Goal: Information Seeking & Learning: Learn about a topic

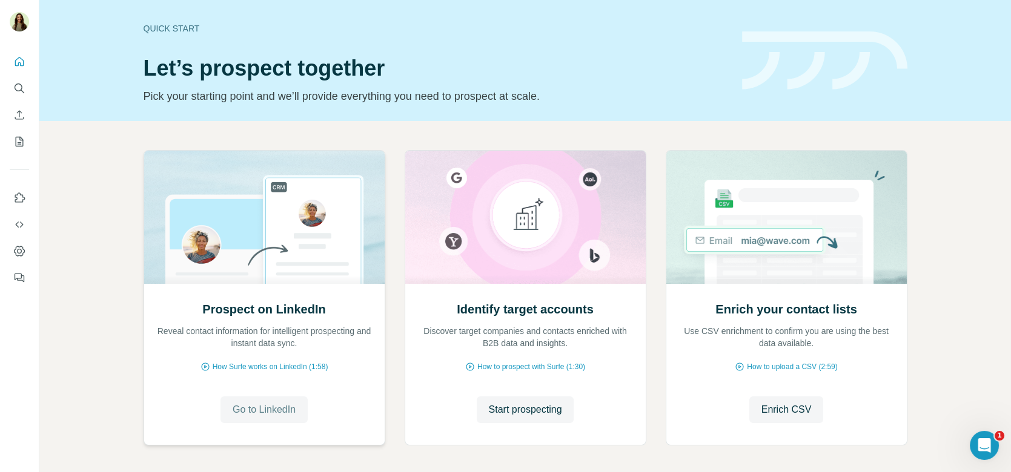
click at [272, 421] on button "Go to LinkedIn" at bounding box center [263, 410] width 87 height 27
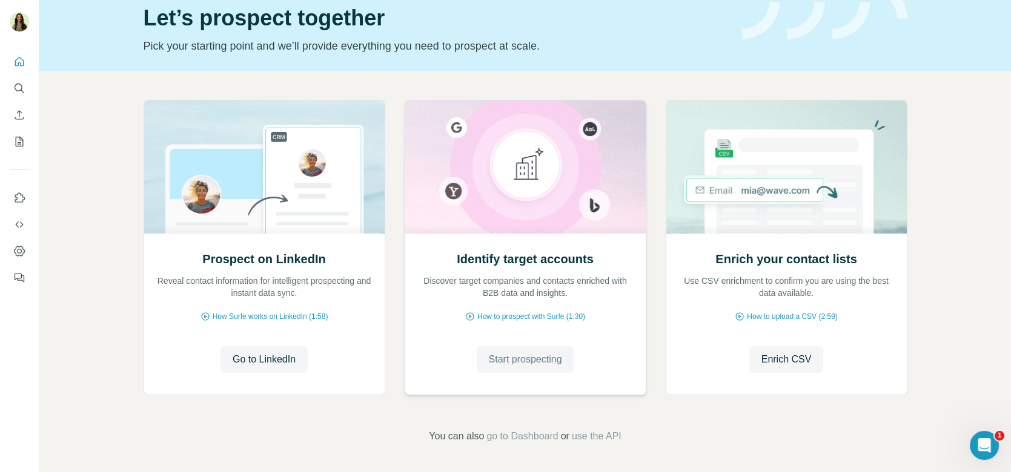
click at [505, 359] on span "Start prospecting" at bounding box center [525, 359] width 73 height 15
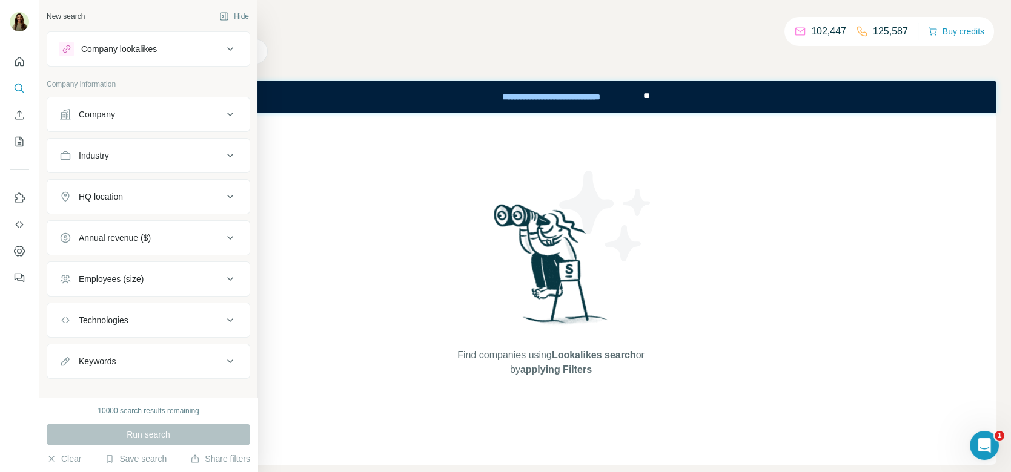
click at [115, 114] on div "Company" at bounding box center [97, 114] width 36 height 12
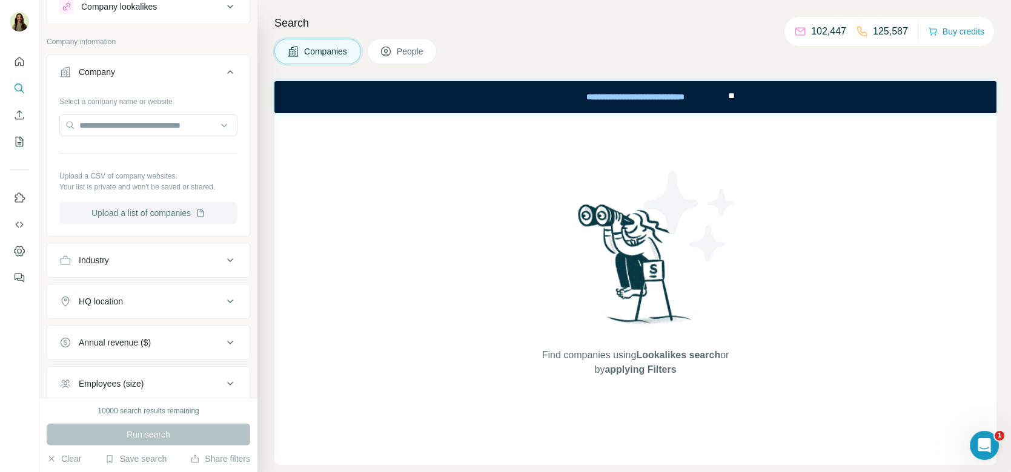
scroll to position [41, 0]
click at [124, 132] on input "text" at bounding box center [148, 127] width 178 height 22
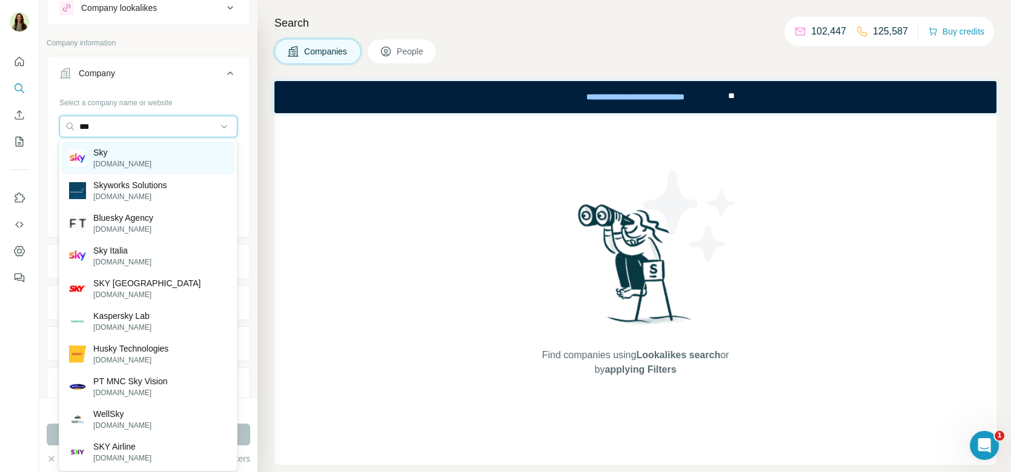
type input "***"
click at [140, 158] on div "Sky [DOMAIN_NAME]" at bounding box center [148, 158] width 173 height 33
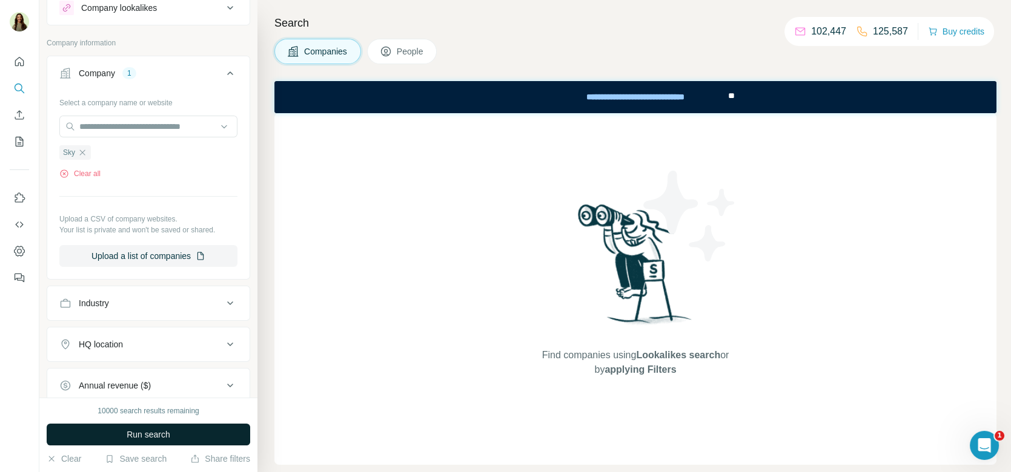
click at [148, 434] on span "Run search" at bounding box center [149, 435] width 44 height 12
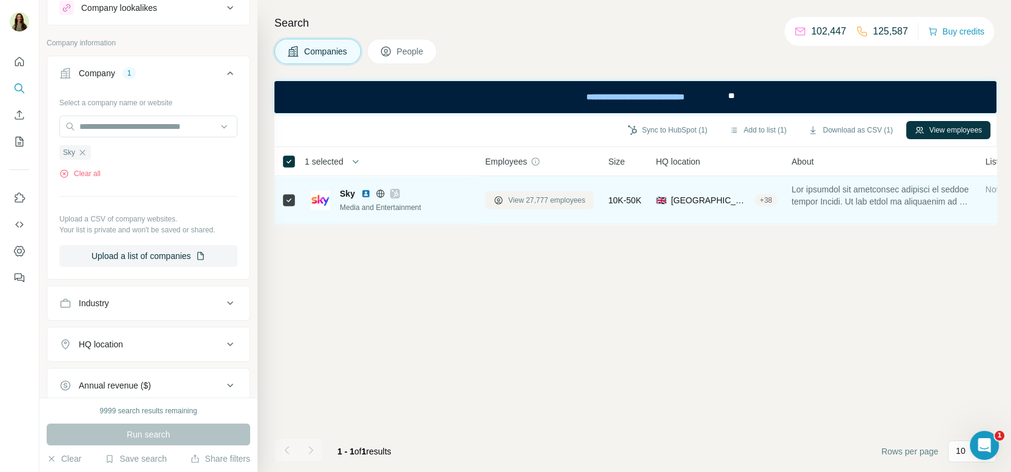
click at [526, 205] on button "View 27,777 employees" at bounding box center [539, 200] width 108 height 18
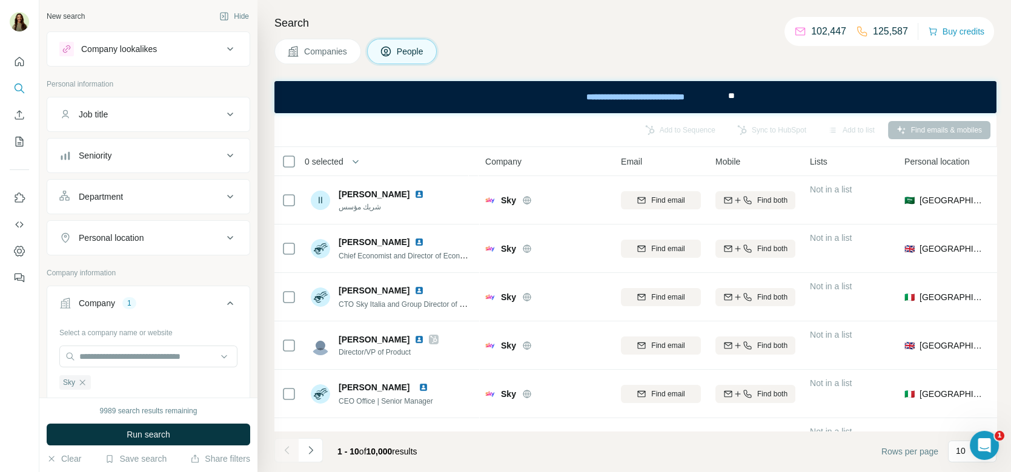
click at [128, 116] on div "Job title" at bounding box center [140, 114] width 163 height 12
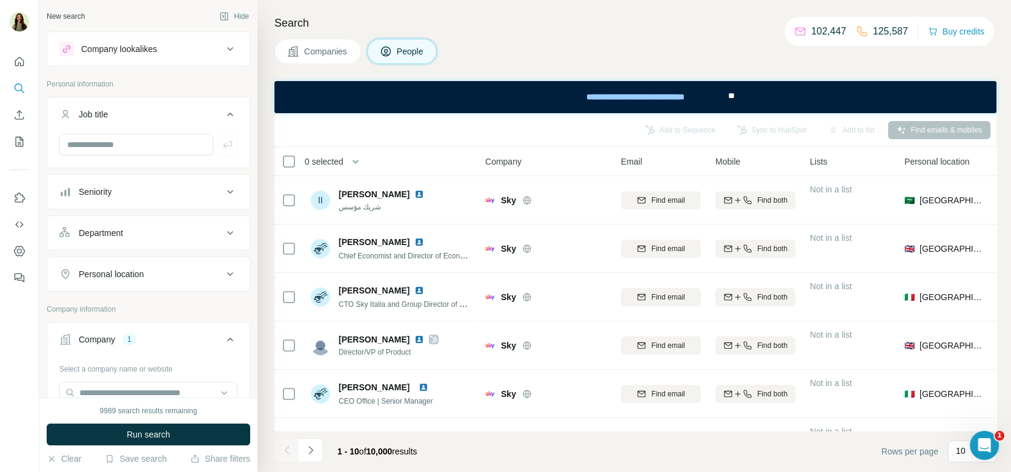
click at [135, 269] on div "Personal location" at bounding box center [111, 274] width 65 height 12
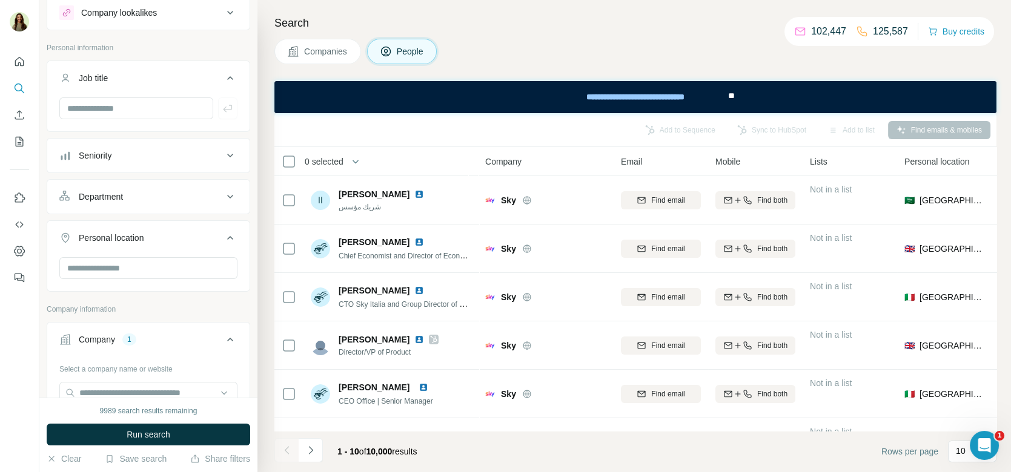
scroll to position [37, 0]
click at [127, 191] on div "Department" at bounding box center [140, 196] width 163 height 12
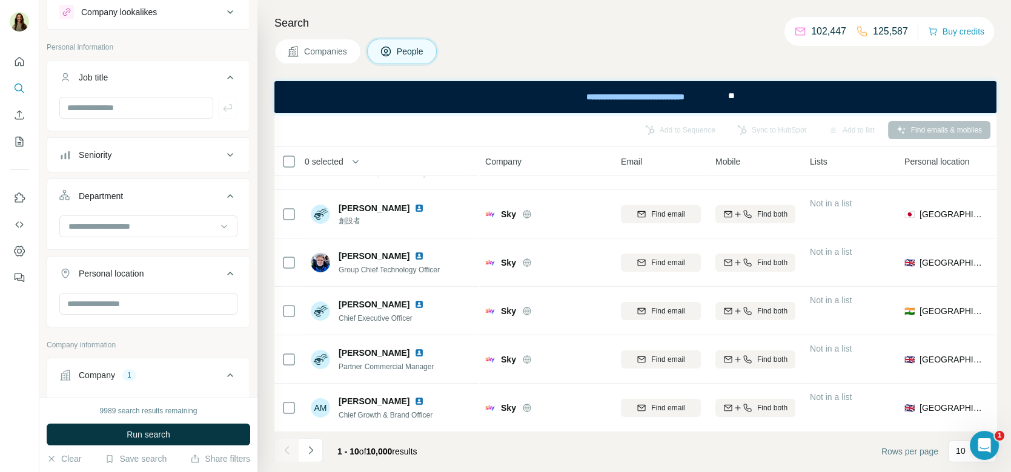
scroll to position [228, 2]
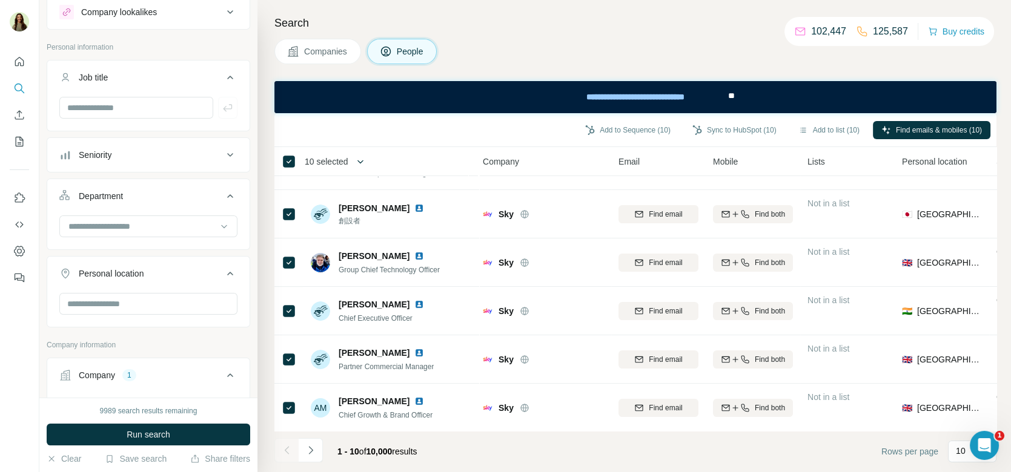
click at [357, 159] on icon "button" at bounding box center [360, 162] width 12 height 12
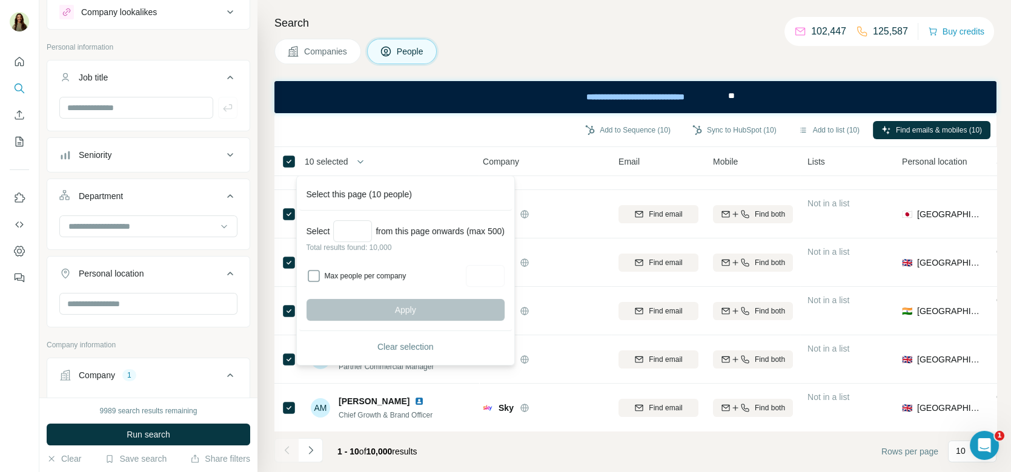
click at [426, 138] on div "Add to Sequence (10) Sync to HubSpot (10) Add to list (10) Find emails & mobile…" at bounding box center [635, 129] width 710 height 21
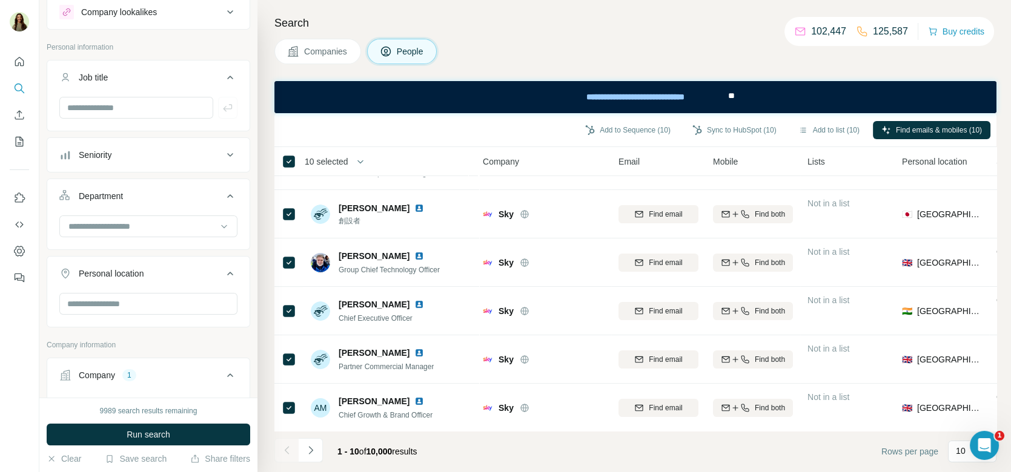
scroll to position [0, 0]
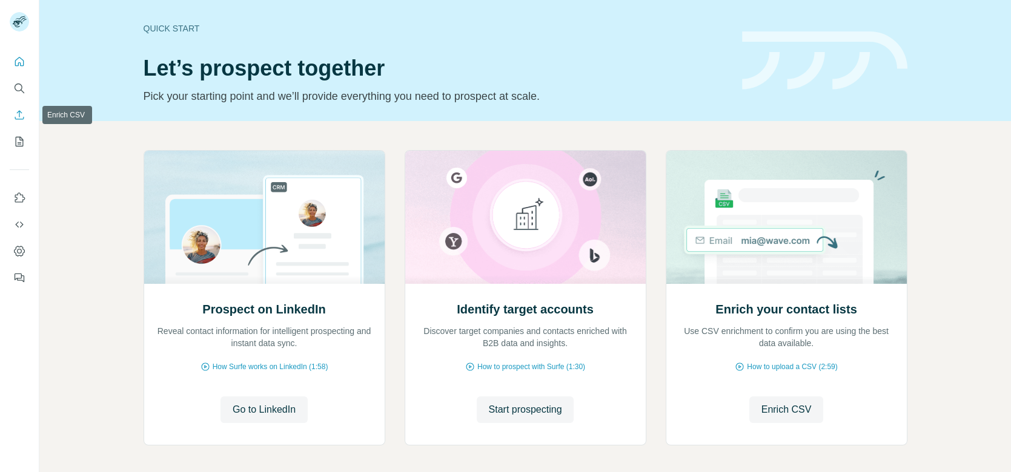
click at [16, 116] on icon "Enrich CSV" at bounding box center [19, 115] width 12 height 12
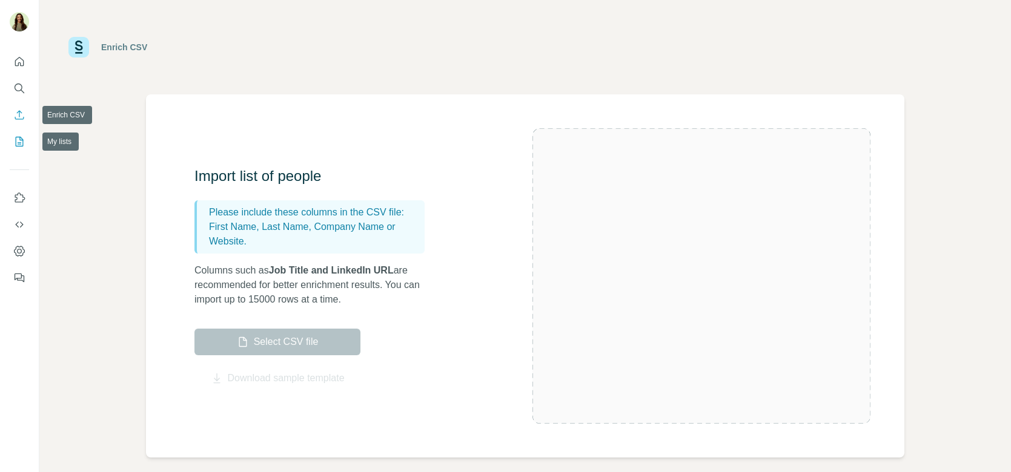
click at [19, 147] on icon "My lists" at bounding box center [19, 142] width 12 height 12
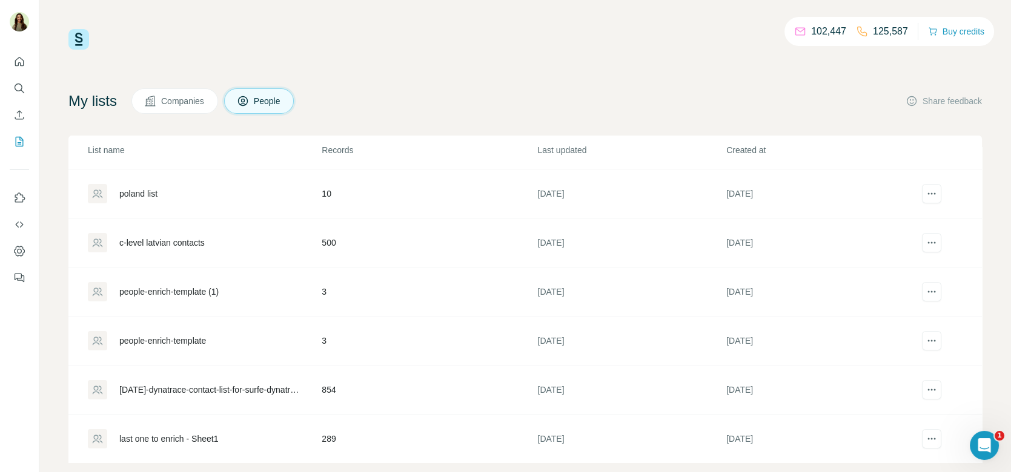
scroll to position [163, 0]
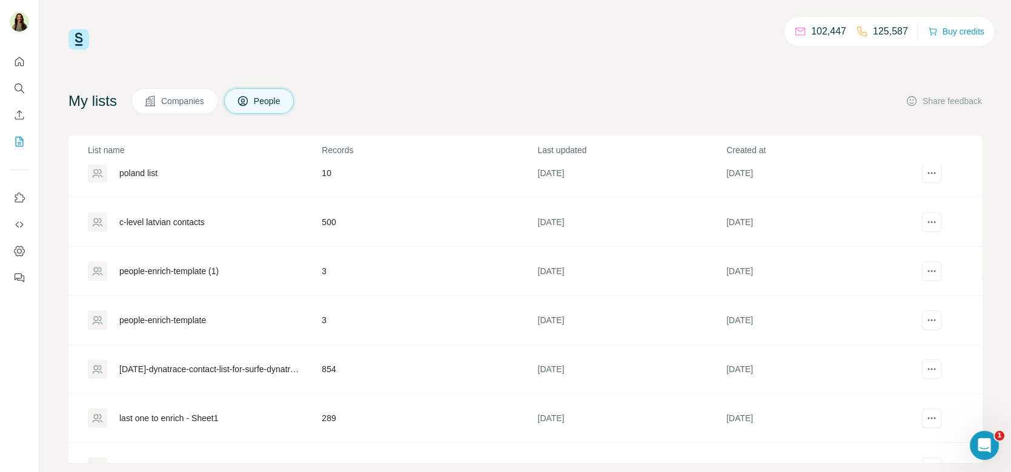
click at [183, 366] on div "8sept-dynatrace-contact-list-for-surfe-dynatrace - contact-list-for-surfe-dynat…" at bounding box center [210, 369] width 182 height 12
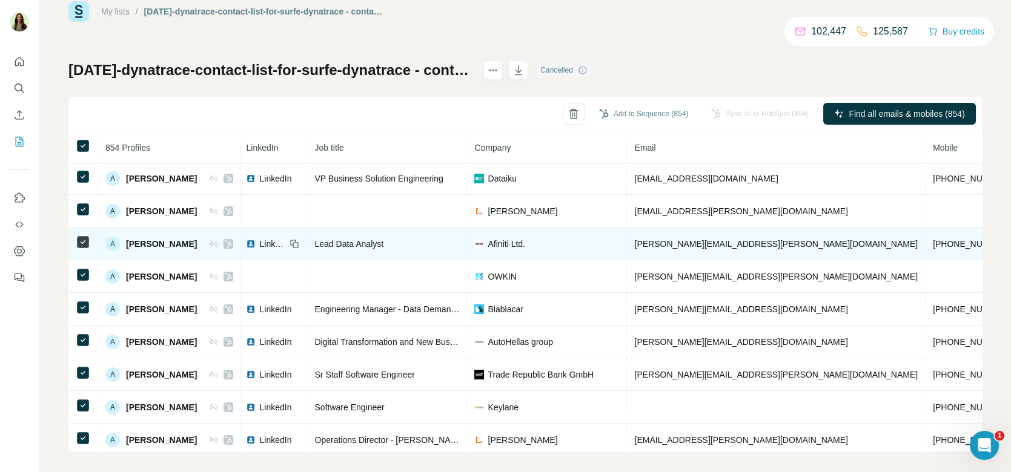
scroll to position [35, 0]
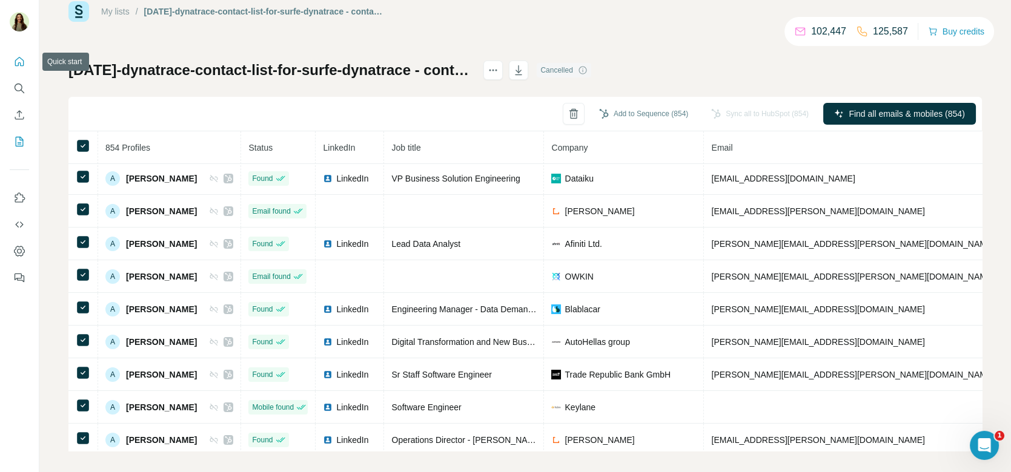
click at [21, 59] on icon "Quick start" at bounding box center [19, 61] width 9 height 9
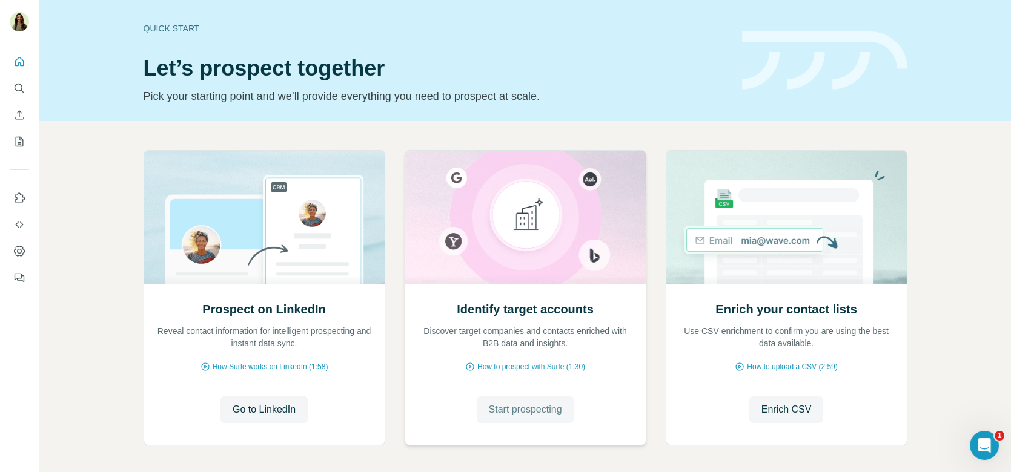
click at [510, 403] on span "Start prospecting" at bounding box center [525, 410] width 73 height 15
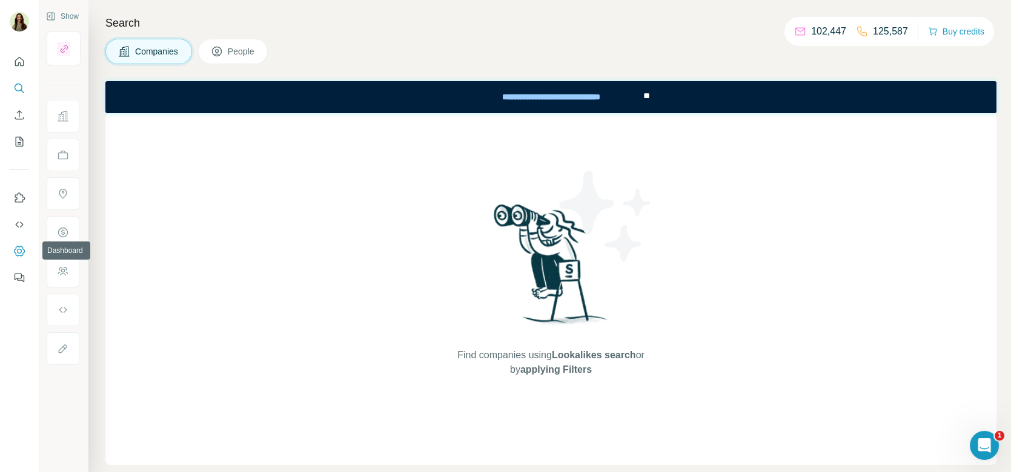
click at [21, 251] on icon "Dashboard" at bounding box center [19, 251] width 5 height 5
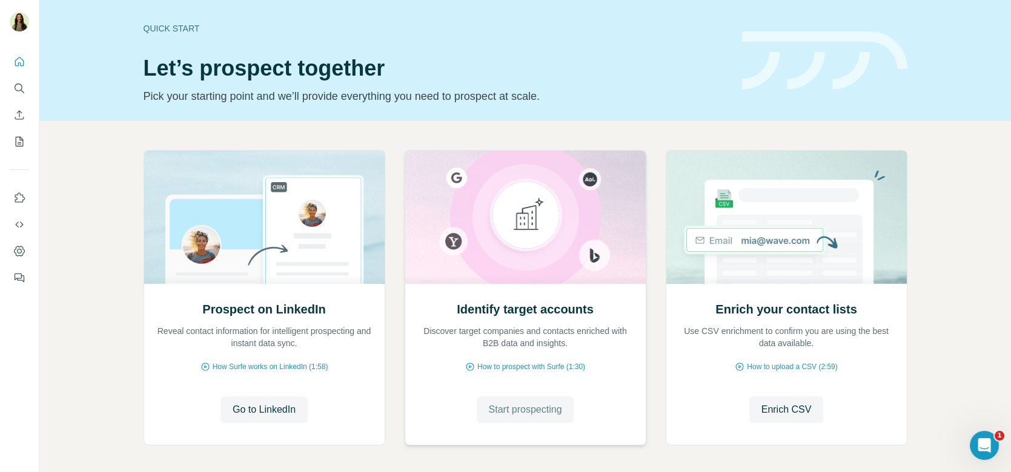
click at [518, 407] on span "Start prospecting" at bounding box center [525, 410] width 73 height 15
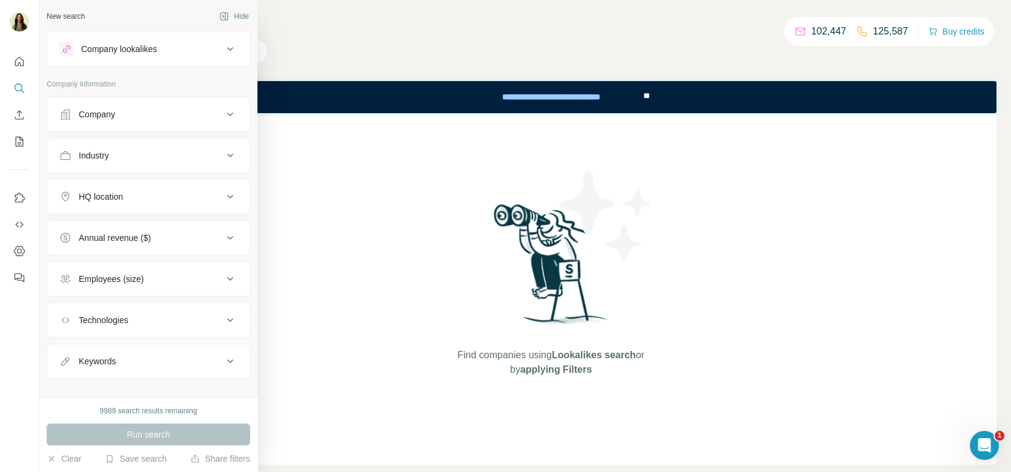
click at [68, 44] on icon at bounding box center [67, 49] width 10 height 10
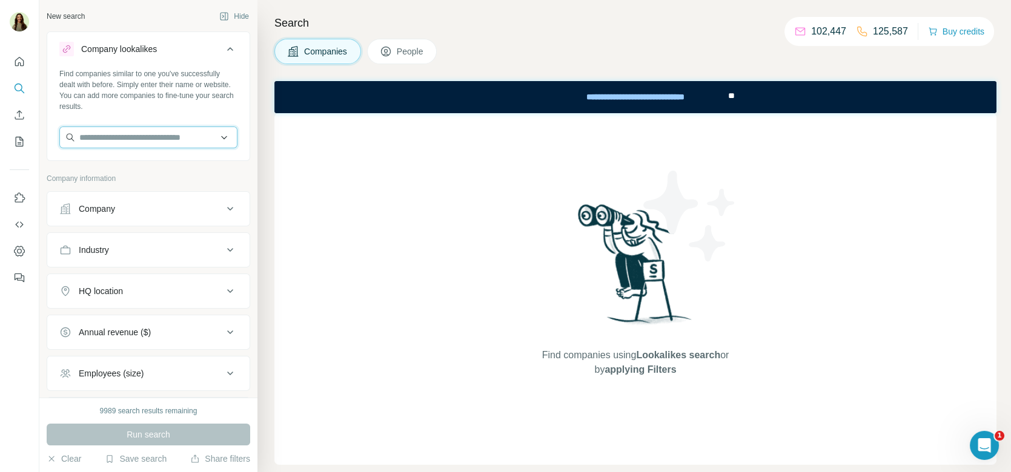
click at [131, 140] on input "text" at bounding box center [148, 138] width 178 height 22
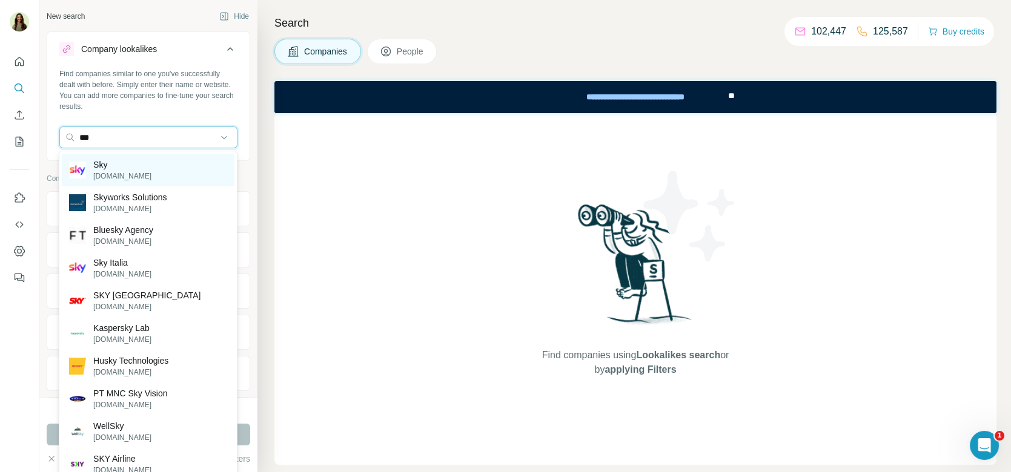
type input "***"
click at [141, 176] on div "Sky [DOMAIN_NAME]" at bounding box center [148, 170] width 173 height 33
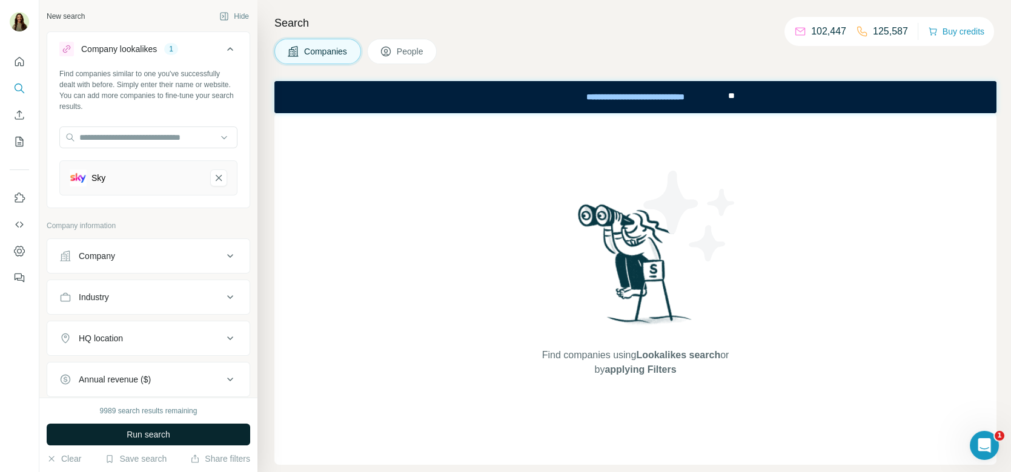
click at [133, 436] on span "Run search" at bounding box center [149, 435] width 44 height 12
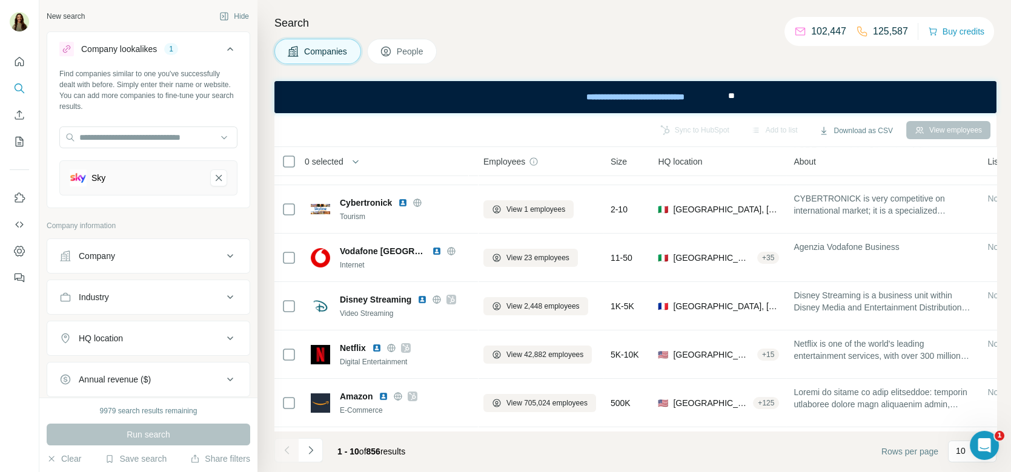
scroll to position [0, 2]
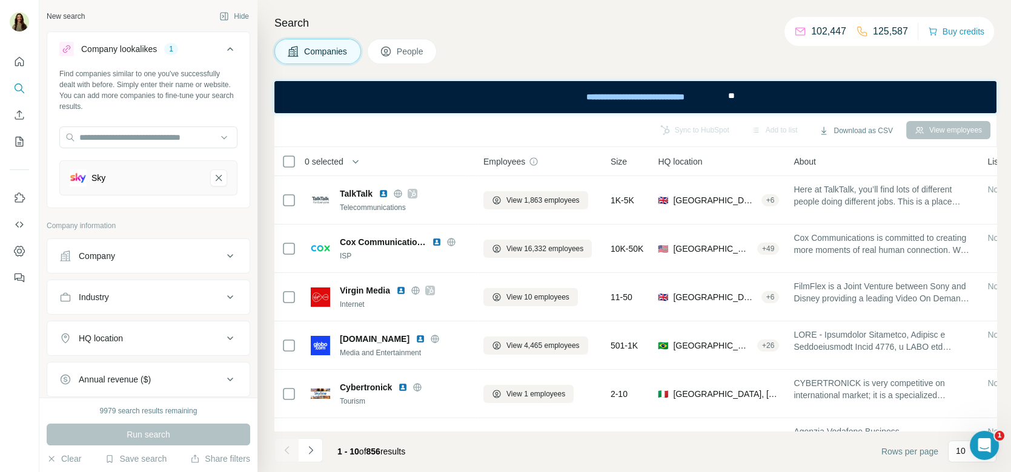
click at [381, 65] on div "Search Companies People Sync to HubSpot Add to list Download as CSV View employ…" at bounding box center [633, 236] width 753 height 472
click at [386, 57] on button "People" at bounding box center [402, 51] width 70 height 25
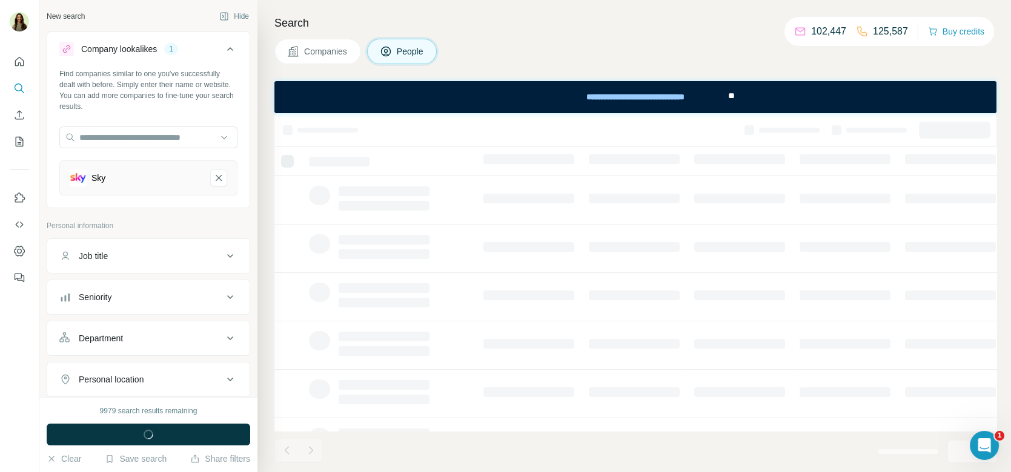
click at [134, 256] on div "Job title" at bounding box center [140, 256] width 163 height 12
click at [120, 281] on input "text" at bounding box center [136, 287] width 154 height 22
type input "***"
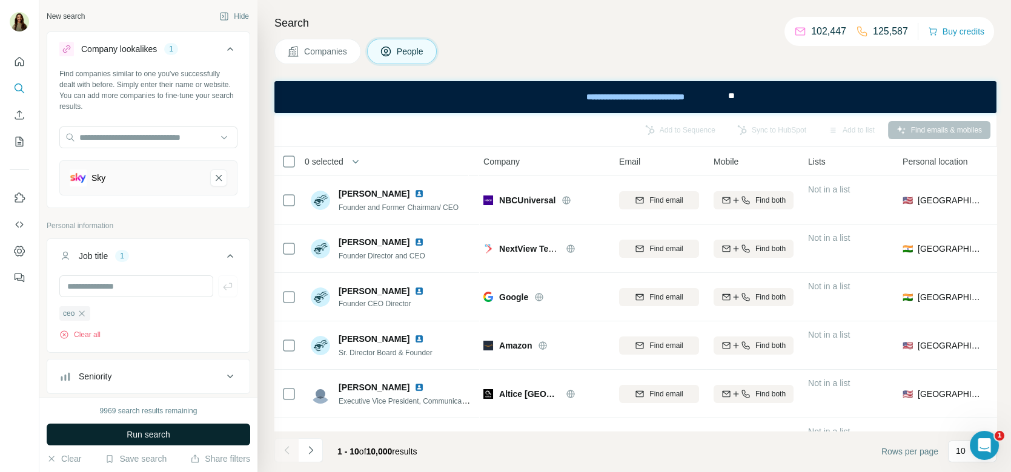
click at [177, 441] on button "Run search" at bounding box center [148, 435] width 203 height 22
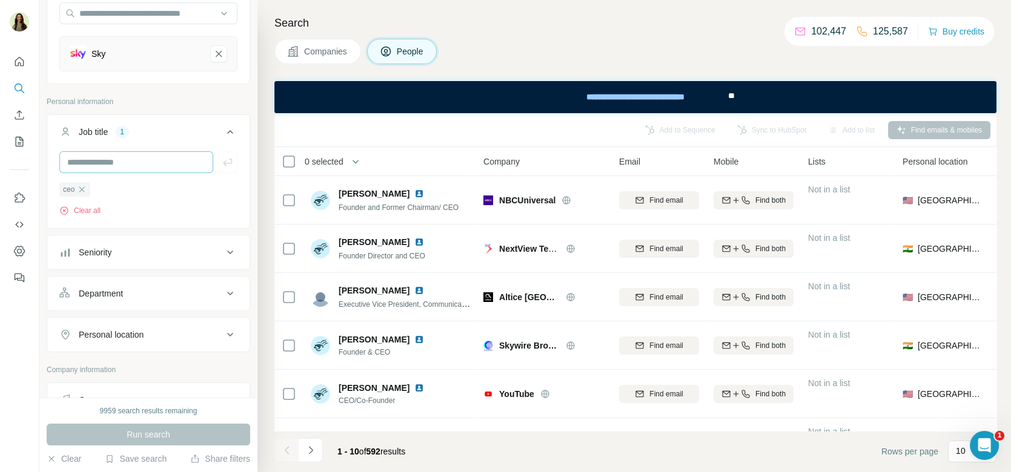
scroll to position [131, 0]
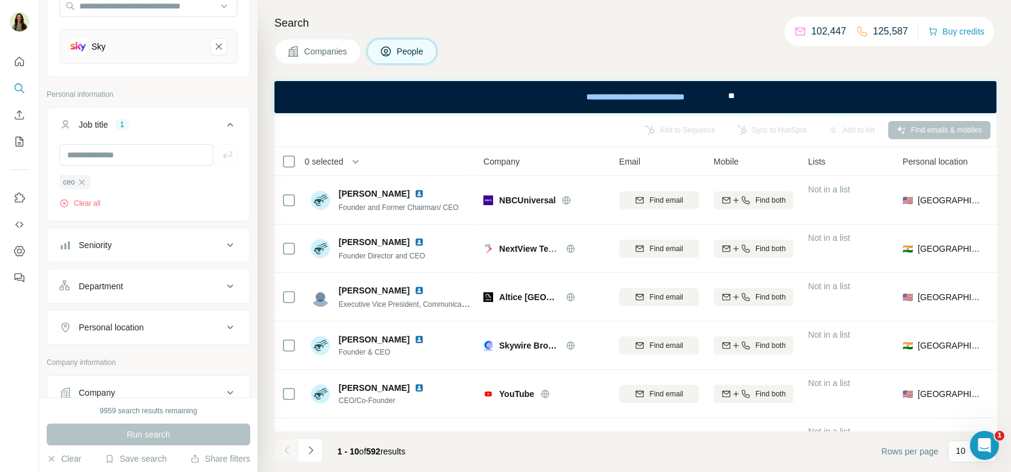
click at [321, 50] on span "Companies" at bounding box center [326, 51] width 44 height 12
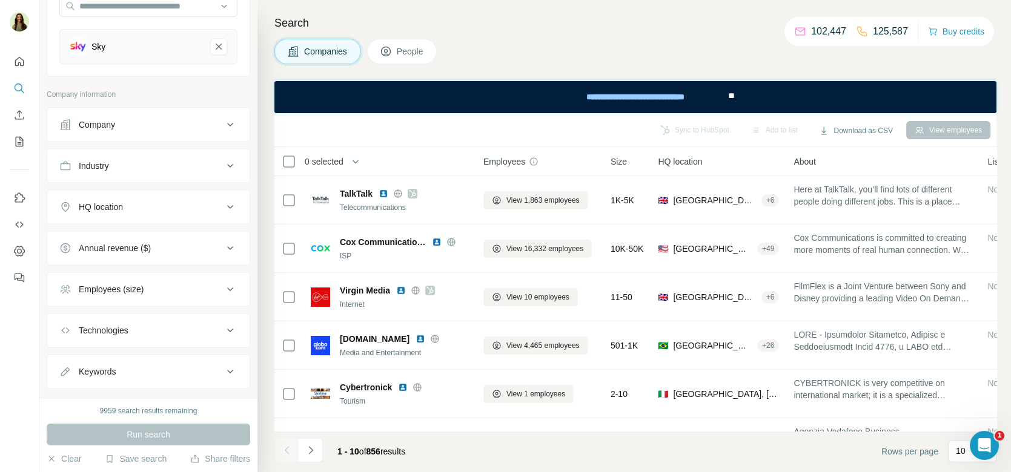
click at [146, 203] on div "HQ location" at bounding box center [140, 207] width 163 height 12
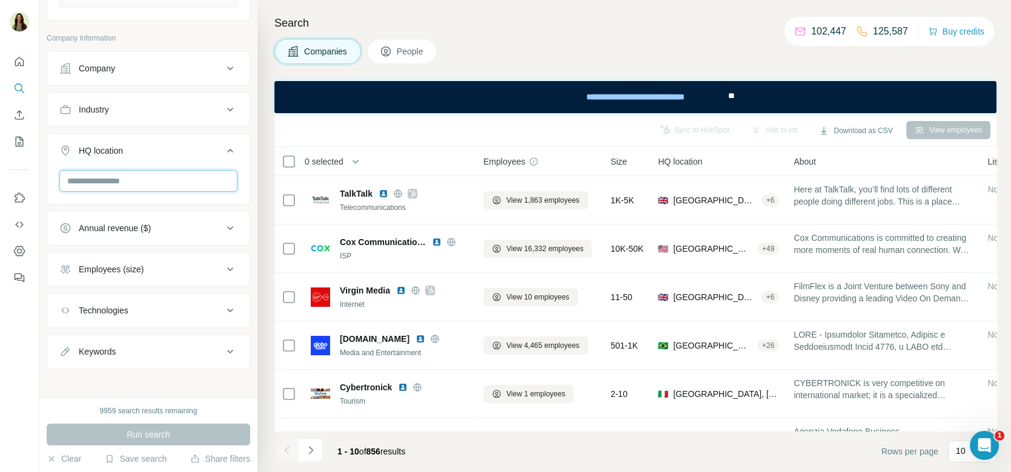
click at [131, 177] on input "text" at bounding box center [148, 181] width 178 height 22
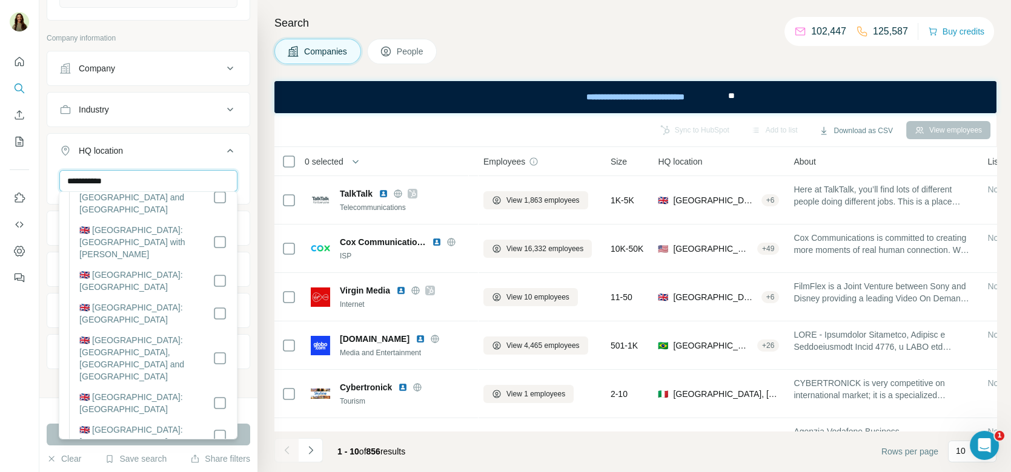
scroll to position [0, 0]
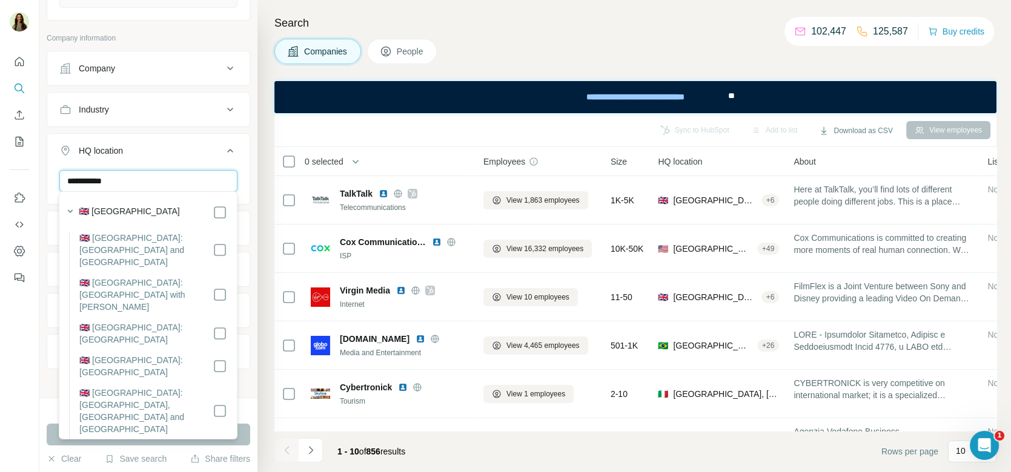
type input "**********"
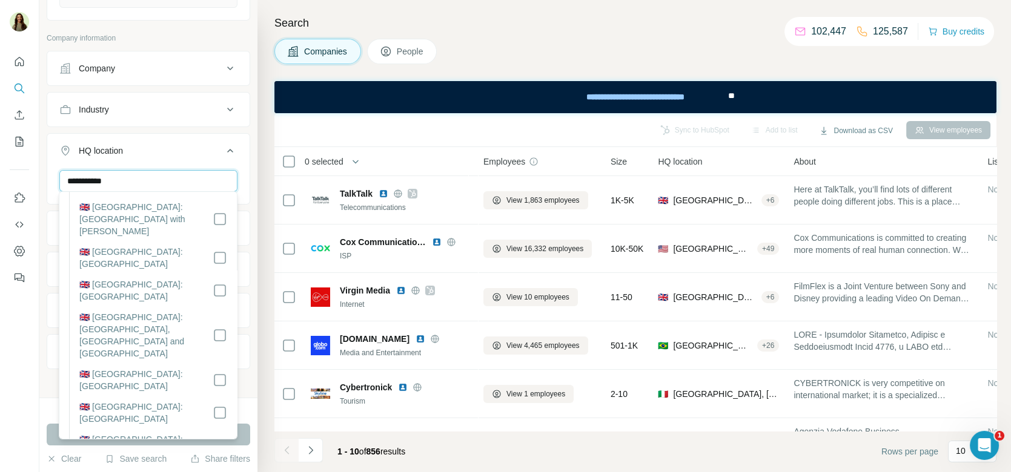
scroll to position [84, 0]
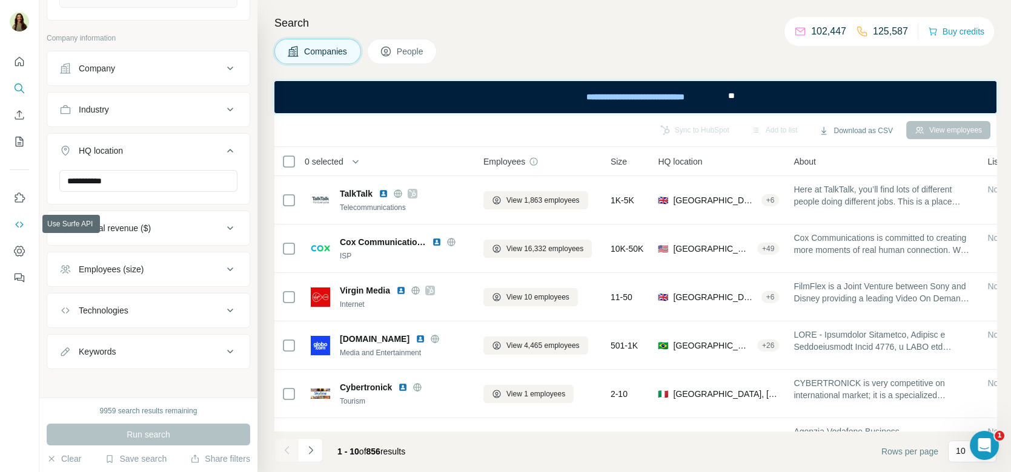
click at [19, 232] on button "Use Surfe API" at bounding box center [19, 225] width 19 height 22
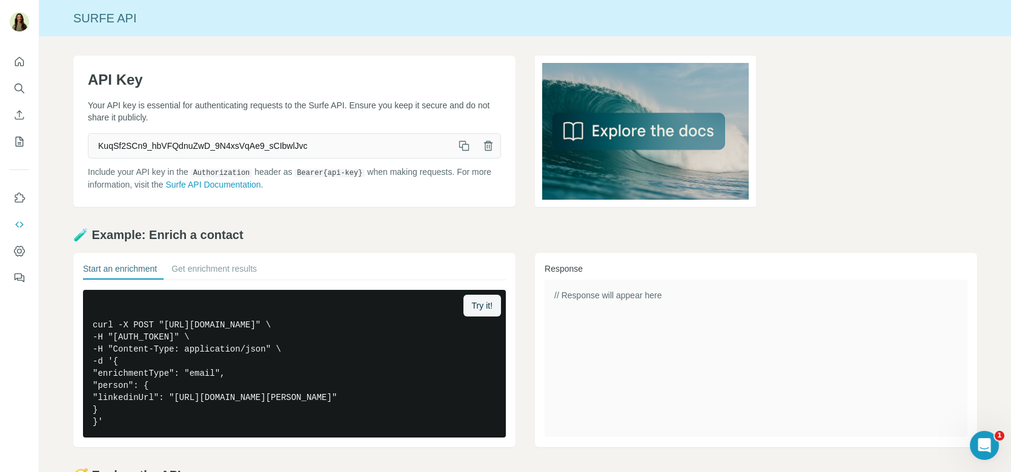
scroll to position [137, 0]
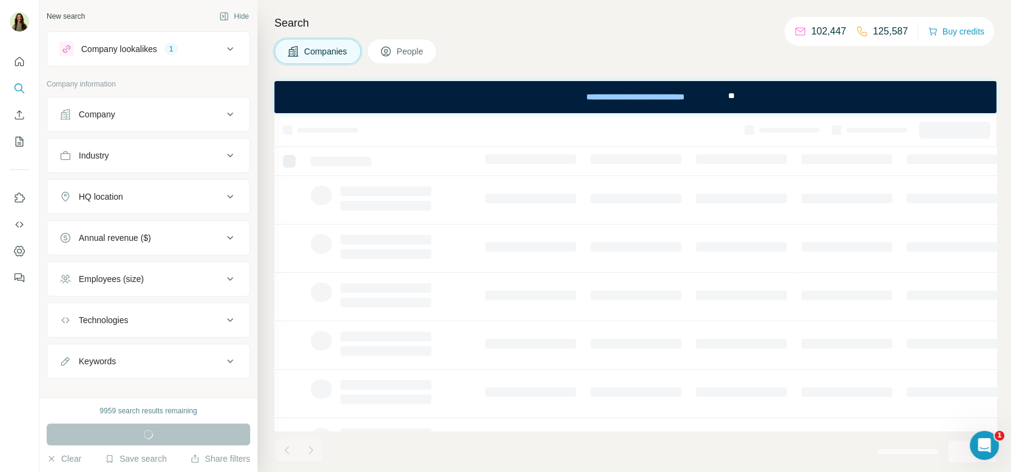
click at [139, 191] on div "HQ location" at bounding box center [140, 197] width 163 height 12
click at [117, 232] on input "text" at bounding box center [148, 227] width 178 height 22
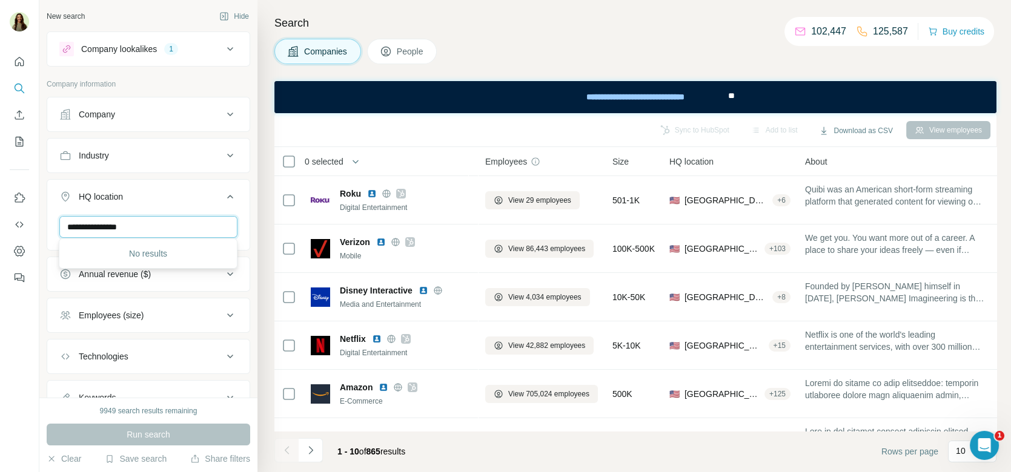
click at [117, 222] on input "**********" at bounding box center [148, 227] width 178 height 22
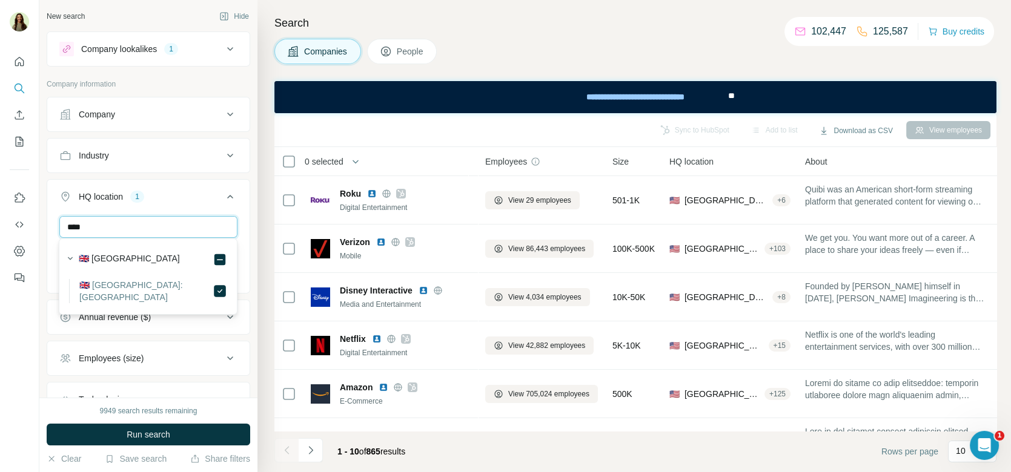
click at [167, 226] on input "****" at bounding box center [148, 227] width 178 height 22
type input "*"
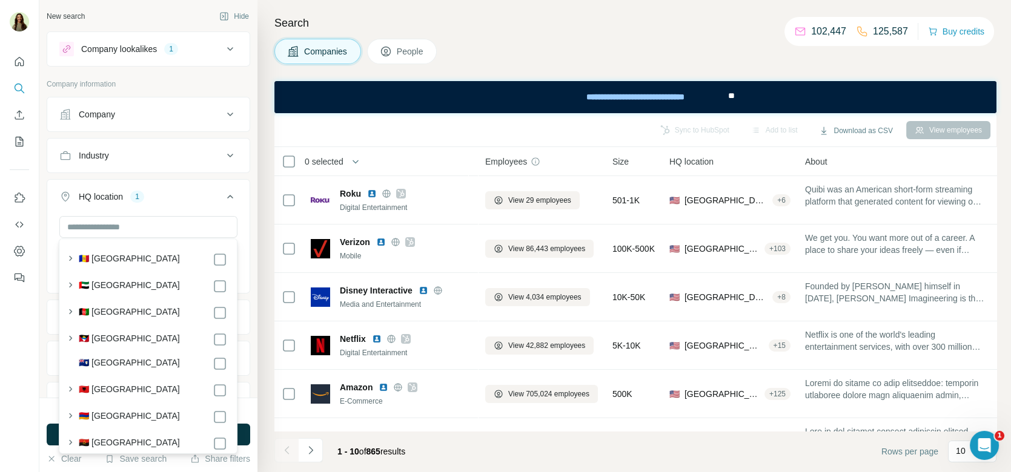
click at [249, 235] on div "Surrey Clear all" at bounding box center [148, 253] width 202 height 74
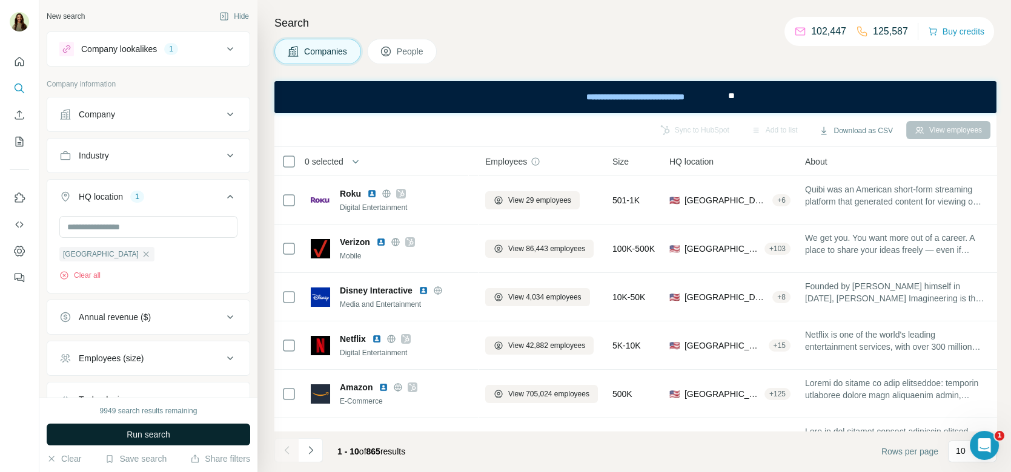
click at [138, 437] on span "Run search" at bounding box center [149, 435] width 44 height 12
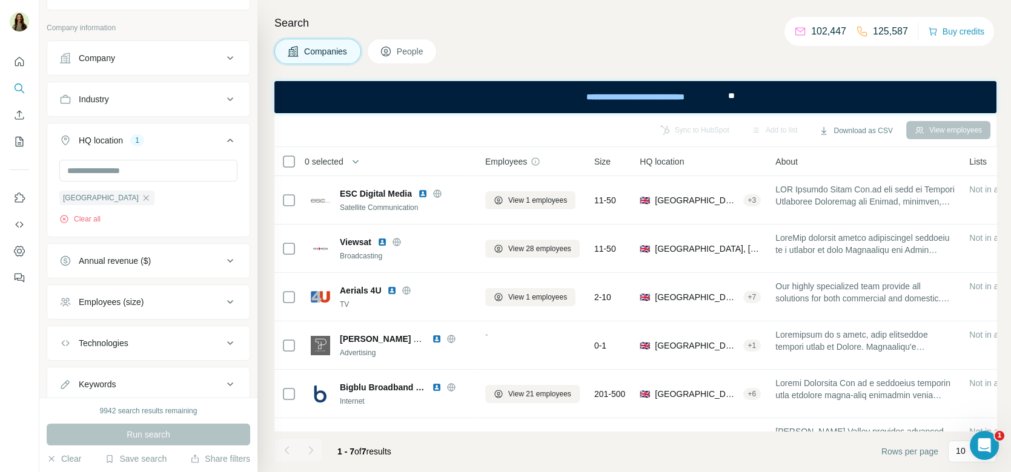
scroll to position [59, 0]
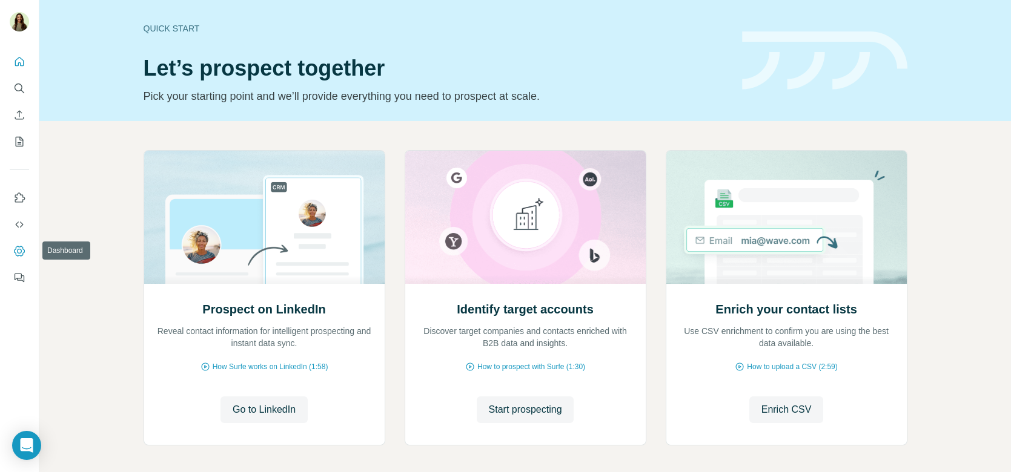
click at [22, 248] on icon "Dashboard" at bounding box center [19, 251] width 11 height 10
click at [784, 411] on span "Enrich CSV" at bounding box center [786, 410] width 50 height 15
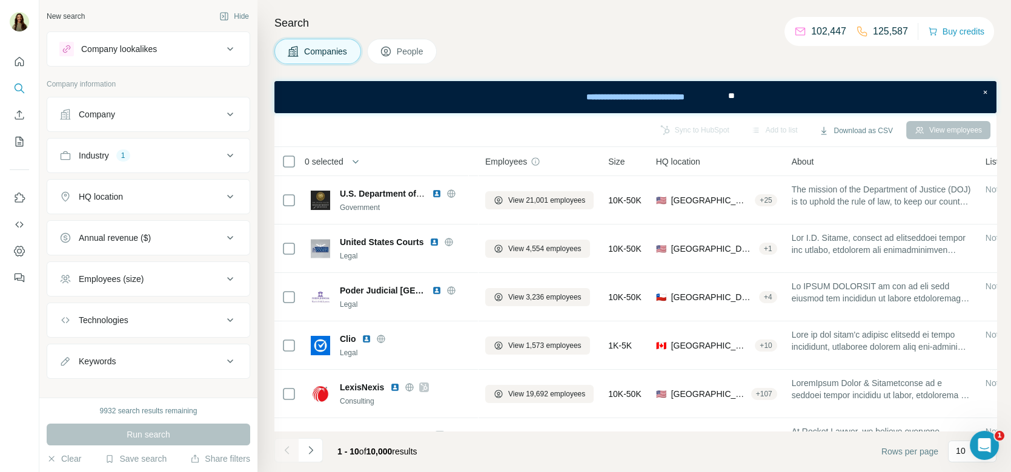
click at [154, 151] on div "Industry 1" at bounding box center [140, 156] width 163 height 12
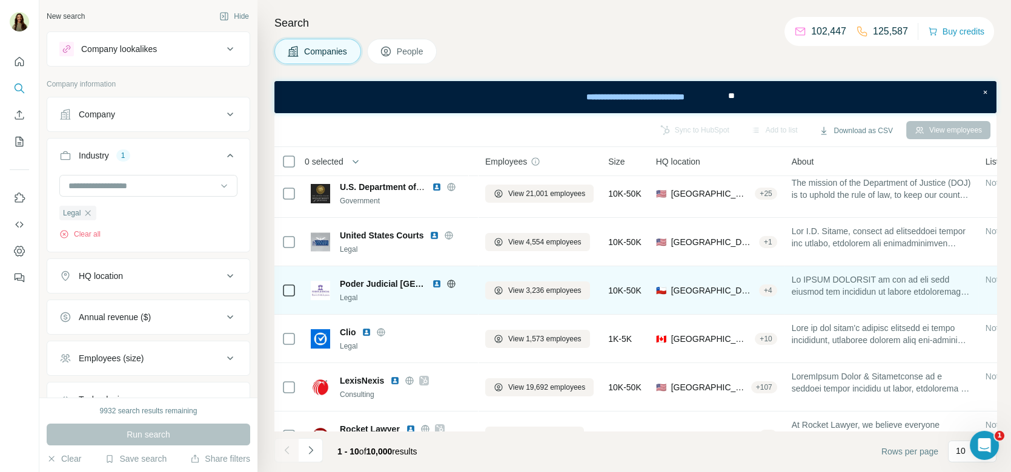
scroll to position [7, 0]
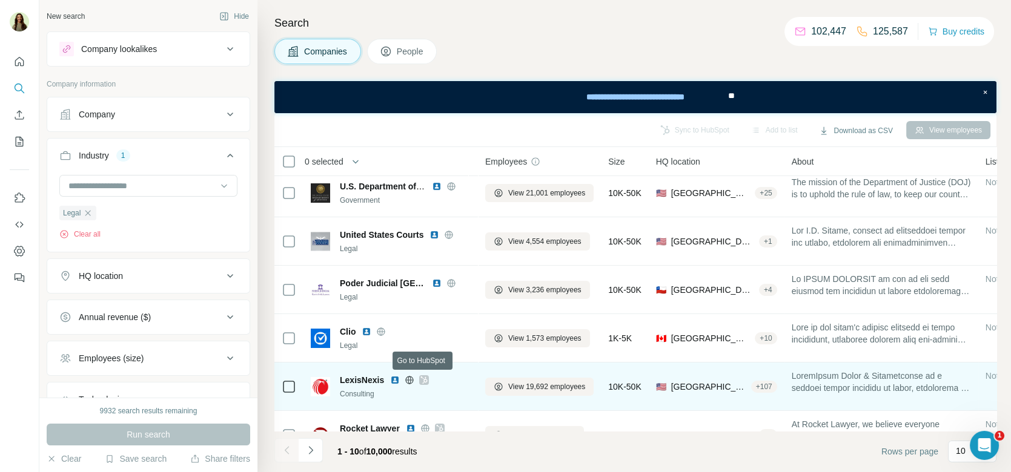
click at [424, 381] on icon at bounding box center [424, 380] width 7 height 7
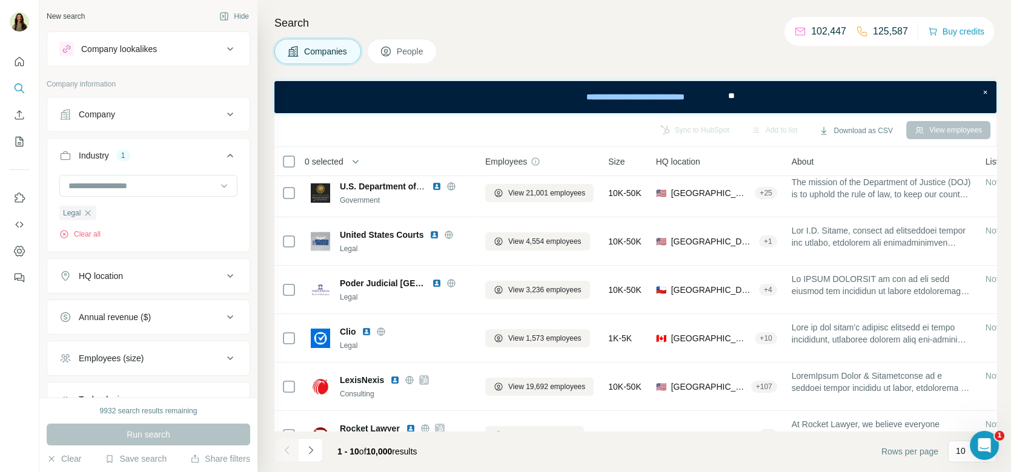
click at [390, 54] on icon at bounding box center [386, 52] width 10 height 10
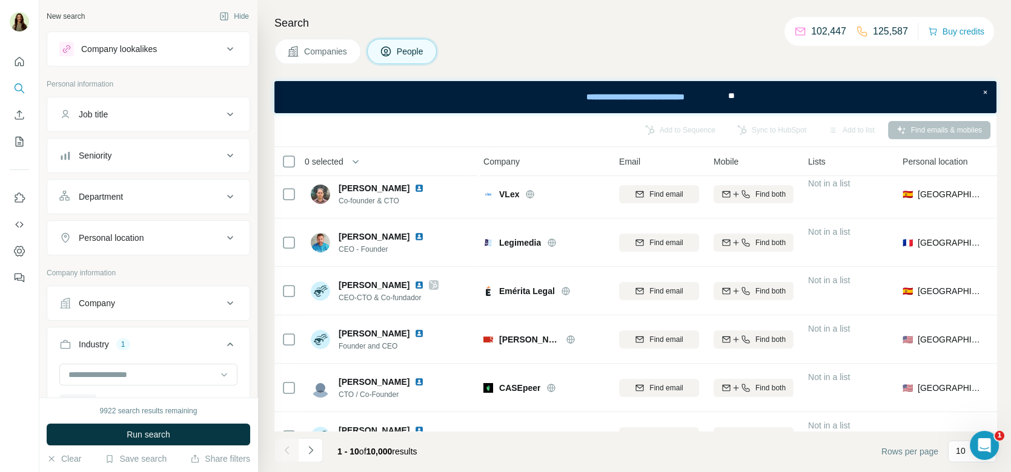
scroll to position [208, 2]
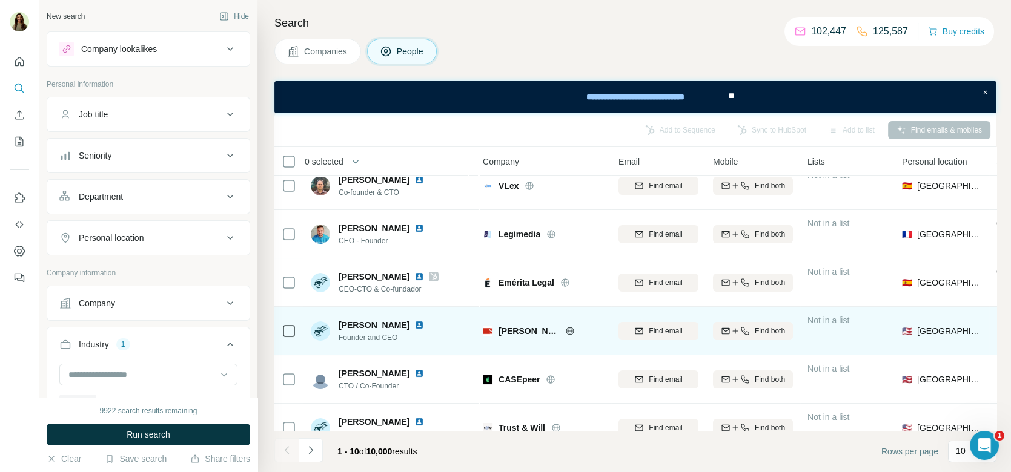
click at [414, 321] on img at bounding box center [419, 325] width 10 height 10
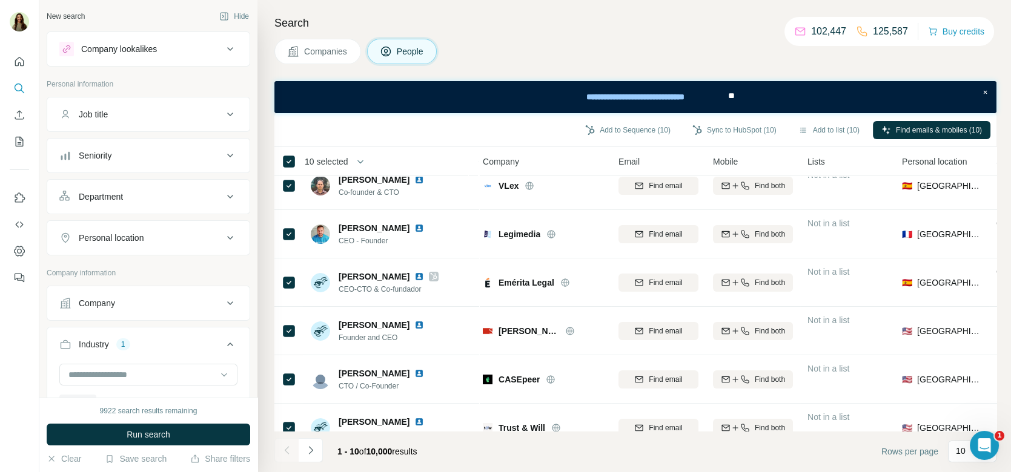
click at [334, 165] on span "10 selected" at bounding box center [327, 162] width 44 height 12
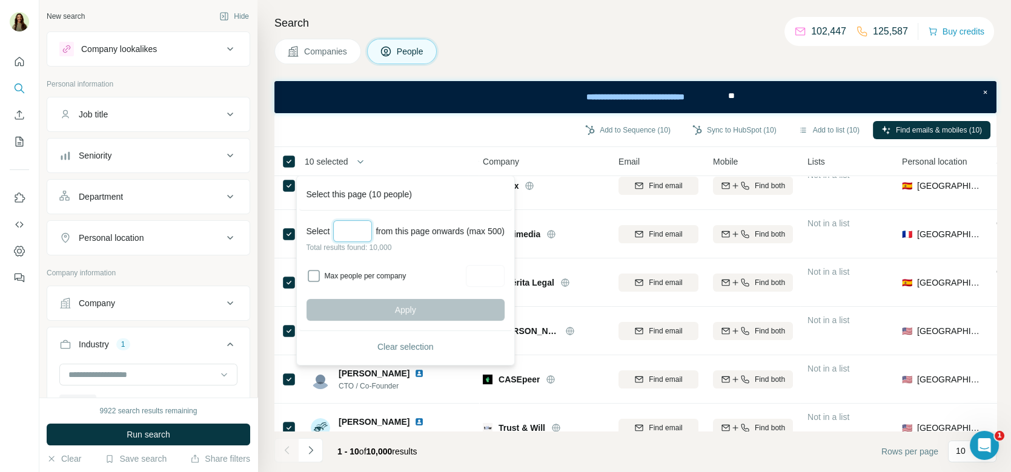
click at [366, 228] on input "Select a number (up to 500)" at bounding box center [352, 231] width 39 height 22
click at [404, 134] on div "Add to Sequence (10) Sync to HubSpot (10) Add to list (10) Find emails & mobile…" at bounding box center [635, 129] width 710 height 21
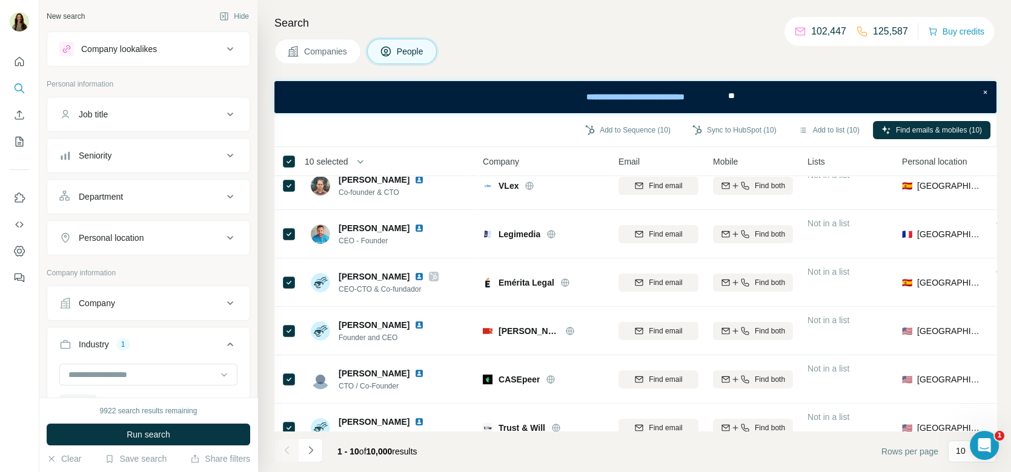
click at [134, 119] on div "Job title" at bounding box center [140, 114] width 163 height 12
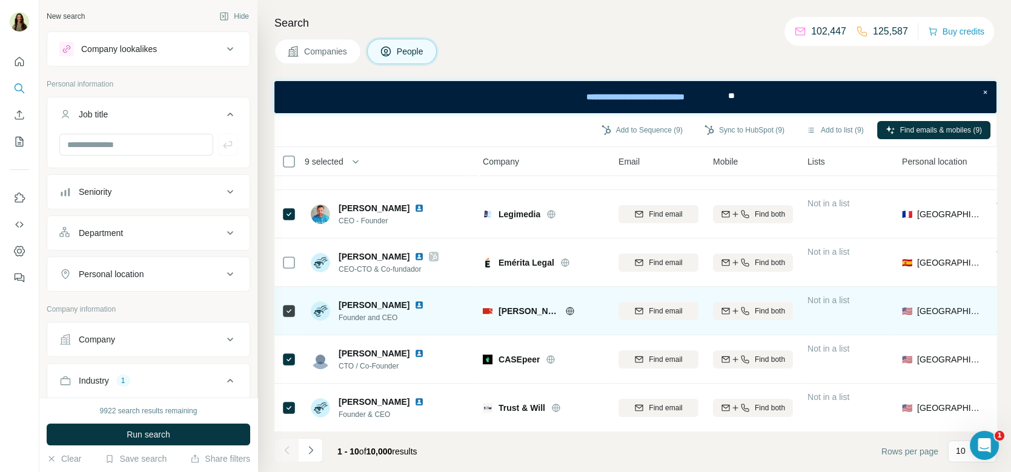
scroll to position [0, 2]
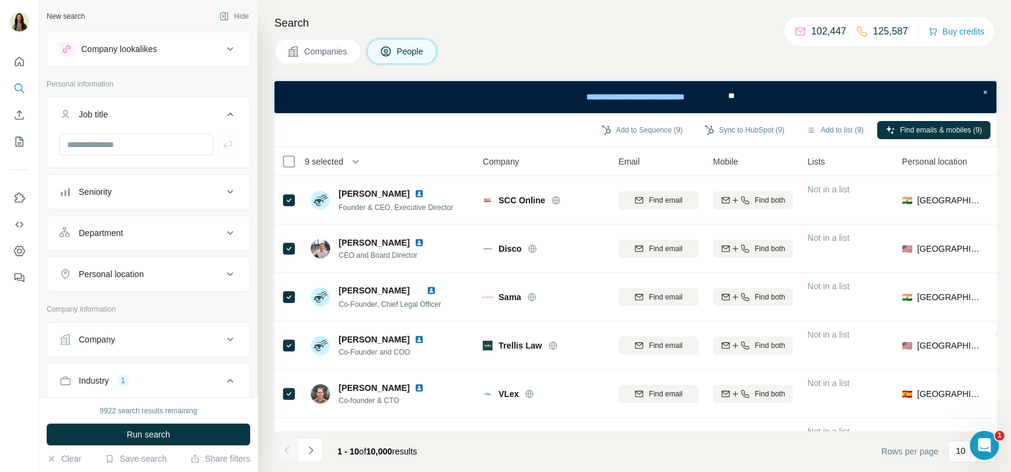
click at [321, 168] on span "9 selected" at bounding box center [331, 162] width 71 height 24
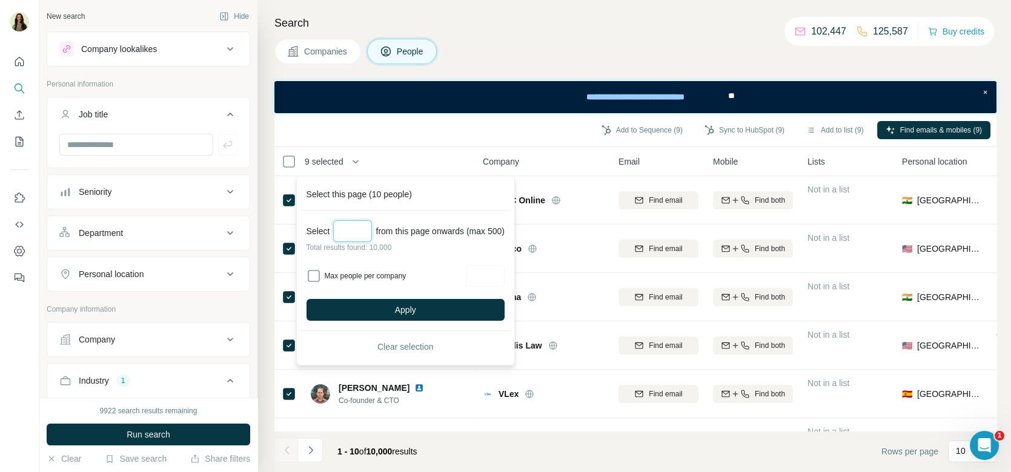
click at [357, 228] on input "***" at bounding box center [352, 231] width 39 height 22
type input "****"
click at [357, 228] on input "****" at bounding box center [352, 231] width 39 height 22
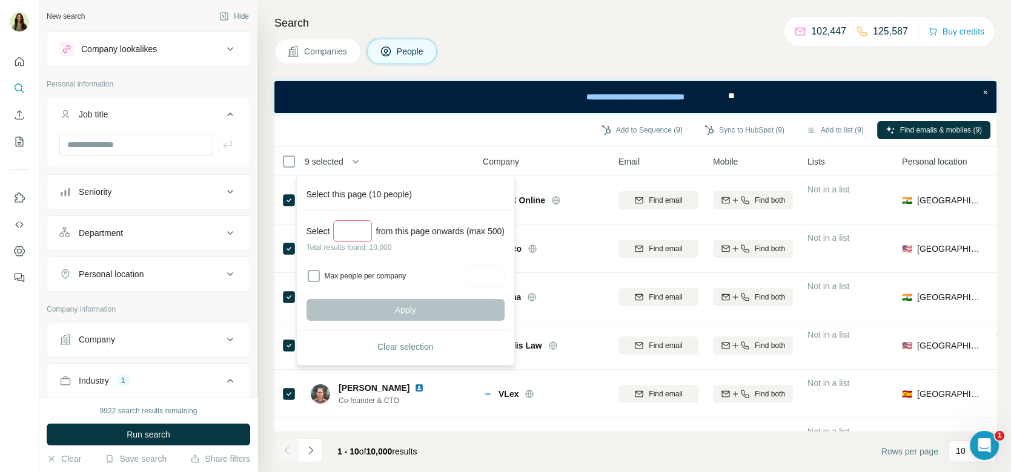
click at [357, 228] on input "****" at bounding box center [352, 231] width 39 height 22
type input "*"
type input "***"
click at [368, 309] on button "Apply" at bounding box center [405, 310] width 198 height 22
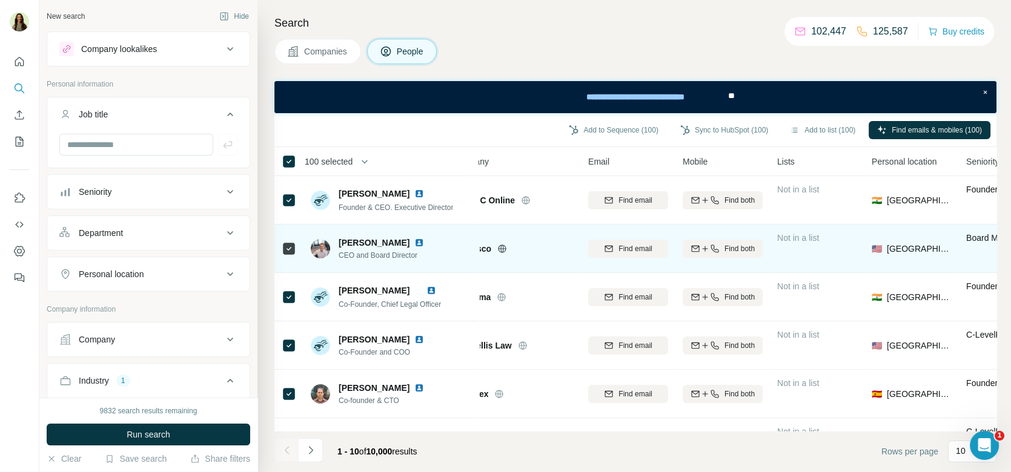
scroll to position [21, 0]
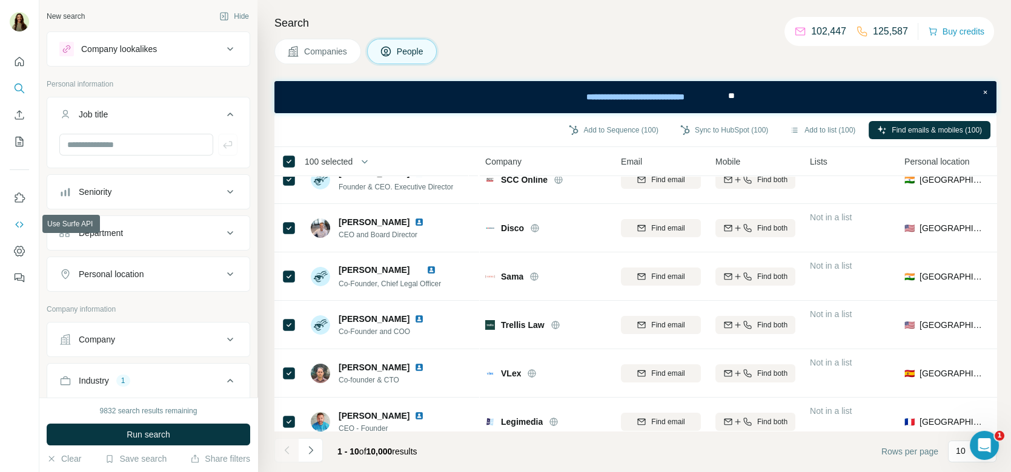
click at [20, 219] on icon "Use Surfe API" at bounding box center [19, 225] width 12 height 12
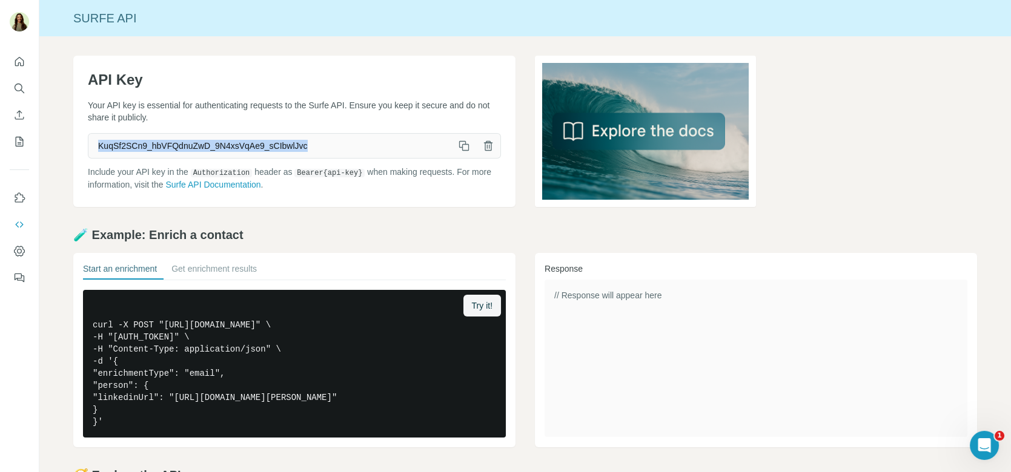
drag, startPoint x: 96, startPoint y: 145, endPoint x: 351, endPoint y: 143, distance: 254.9
click at [351, 144] on span "KuqSf2SCn9_hbVFQdnuZwD_9N4xsVqAe9_sCIbwlJvc" at bounding box center [269, 146] width 363 height 22
click at [72, 124] on div "API Key Your API key is essential for authenticating requests to the Surfe API.…" at bounding box center [524, 323] width 971 height 575
click at [17, 92] on icon "Search" at bounding box center [19, 88] width 12 height 12
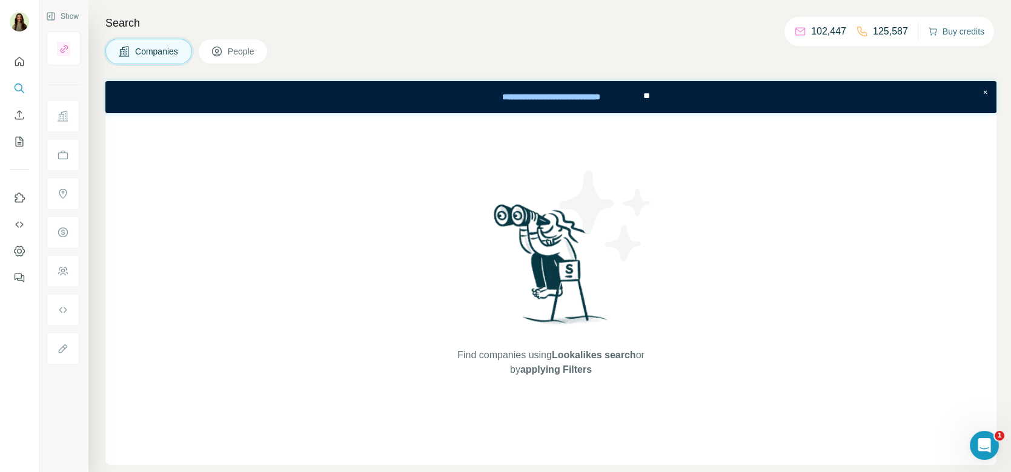
click at [941, 31] on button "Buy credits" at bounding box center [956, 31] width 56 height 17
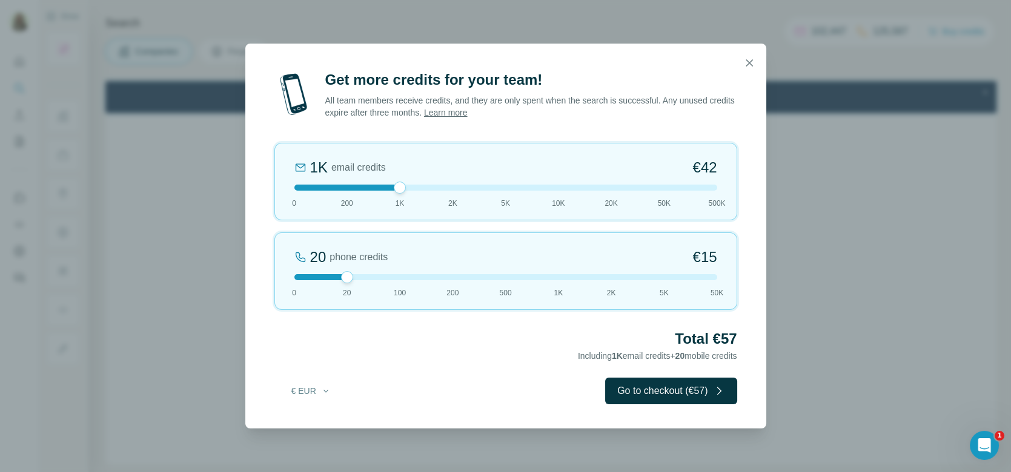
drag, startPoint x: 352, startPoint y: 189, endPoint x: 399, endPoint y: 188, distance: 47.2
click at [401, 190] on div at bounding box center [400, 188] width 12 height 12
click at [745, 62] on icon "button" at bounding box center [749, 63] width 12 height 12
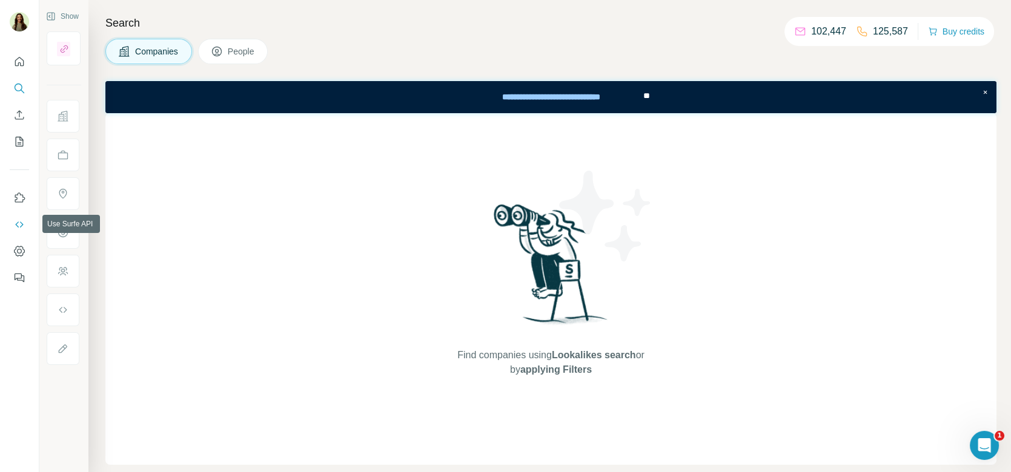
click at [19, 228] on icon "Use Surfe API" at bounding box center [19, 225] width 12 height 12
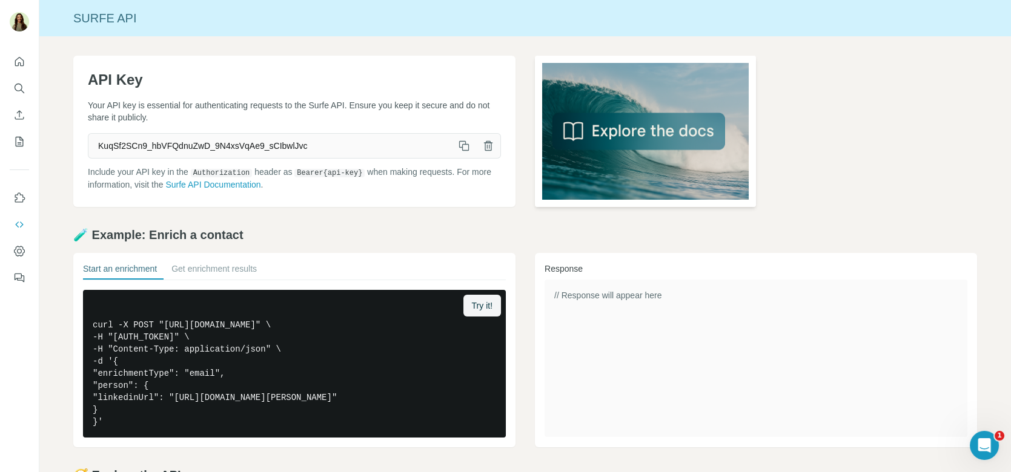
click at [592, 150] on img at bounding box center [645, 131] width 221 height 151
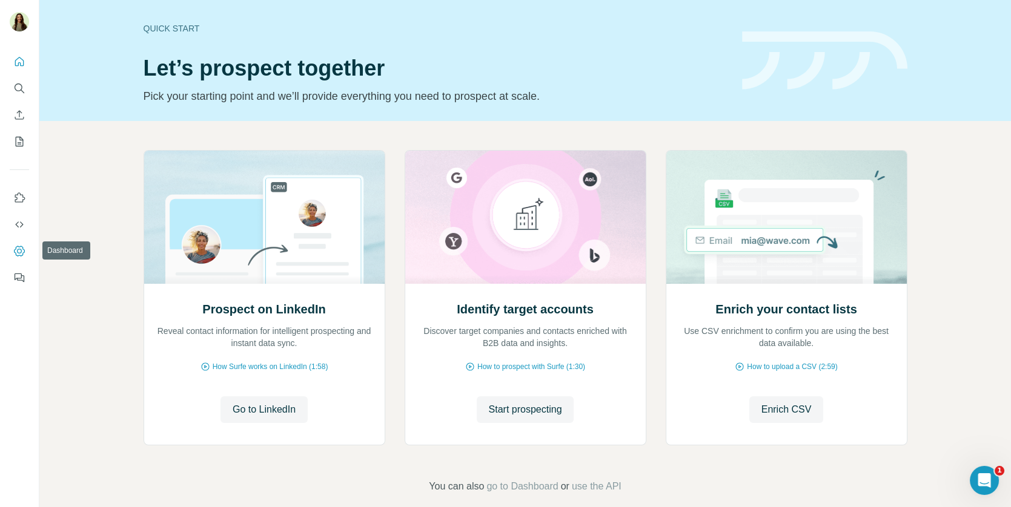
click at [18, 255] on icon "Dashboard" at bounding box center [19, 251] width 12 height 12
click at [18, 122] on button "Enrich CSV" at bounding box center [19, 115] width 19 height 22
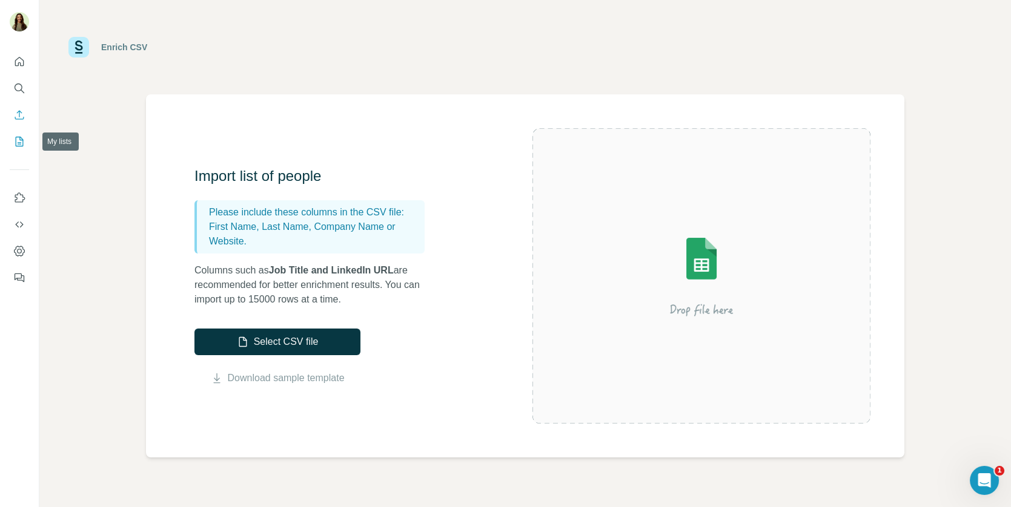
click at [24, 144] on icon "My lists" at bounding box center [19, 142] width 12 height 12
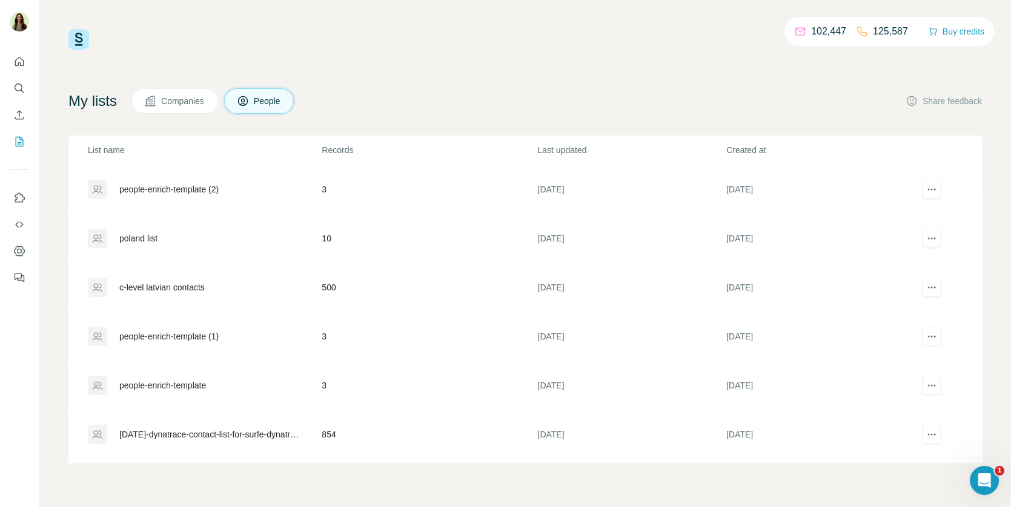
scroll to position [105, 0]
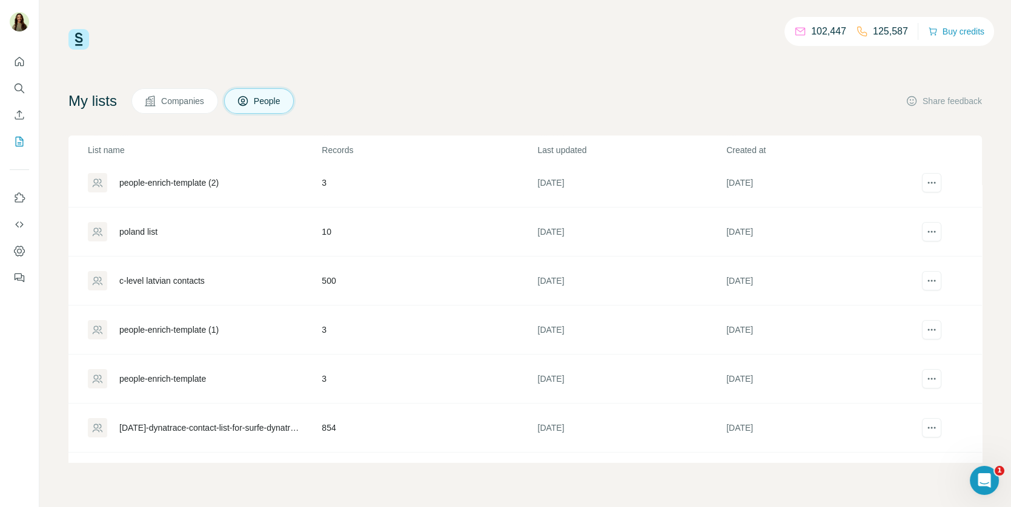
click at [176, 422] on div "[DATE]-dynatrace-contact-list-for-surfe-dynatrace - contact-list-for-surfe-dyna…" at bounding box center [210, 428] width 182 height 12
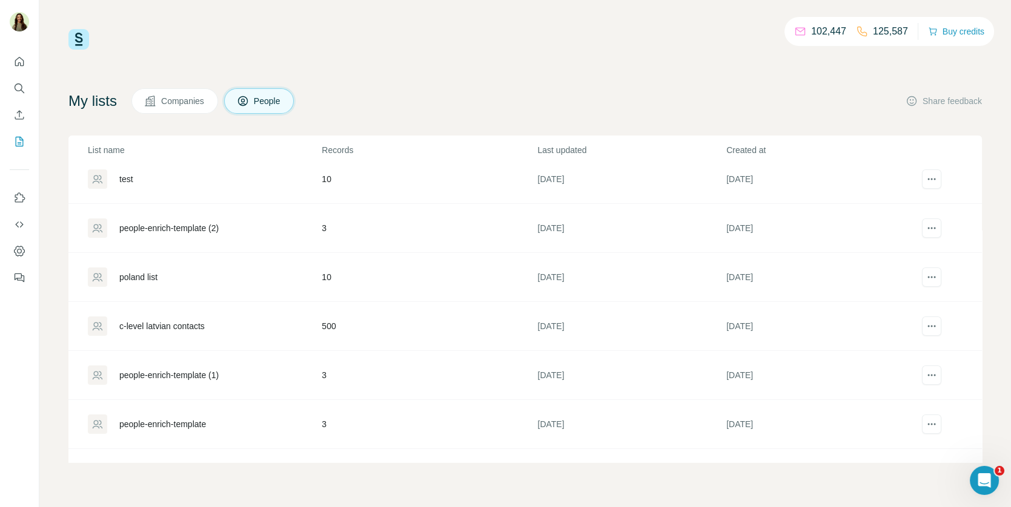
scroll to position [63, 0]
click at [185, 322] on div "c-level latvian contacts" at bounding box center [161, 323] width 85 height 12
